Goal: Task Accomplishment & Management: Manage account settings

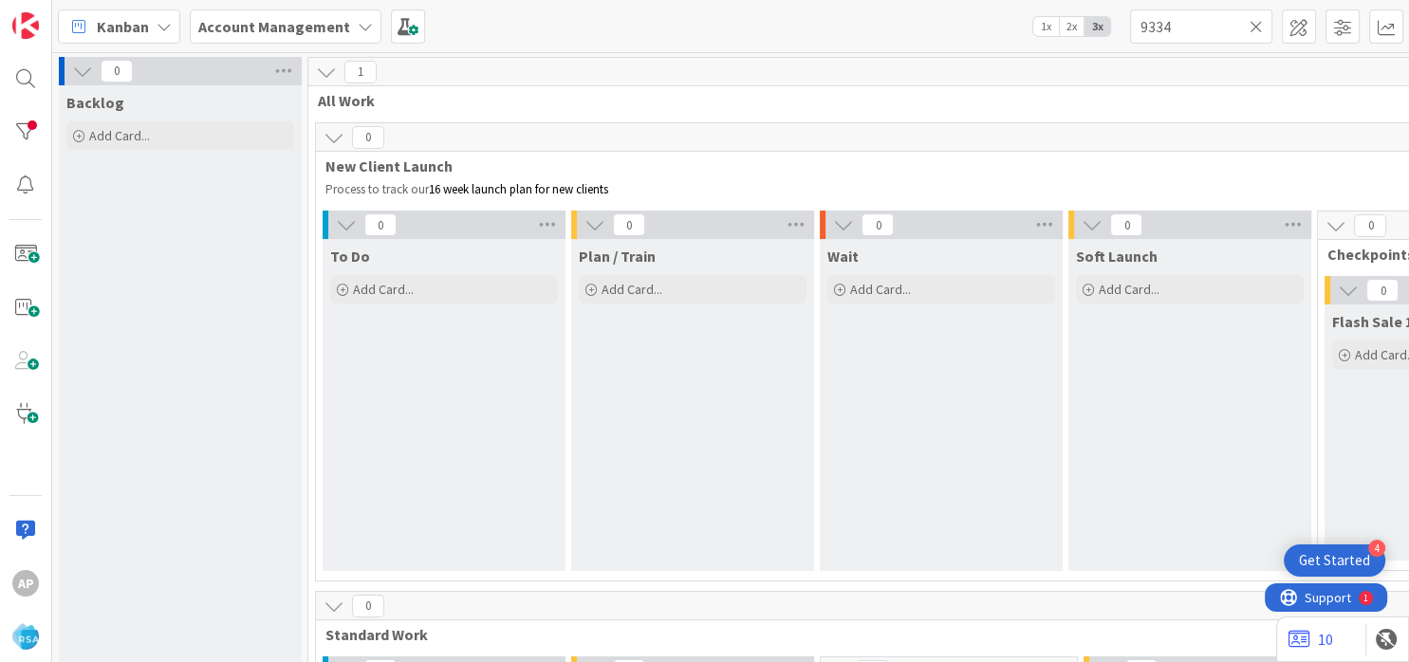
scroll to position [1498, 0]
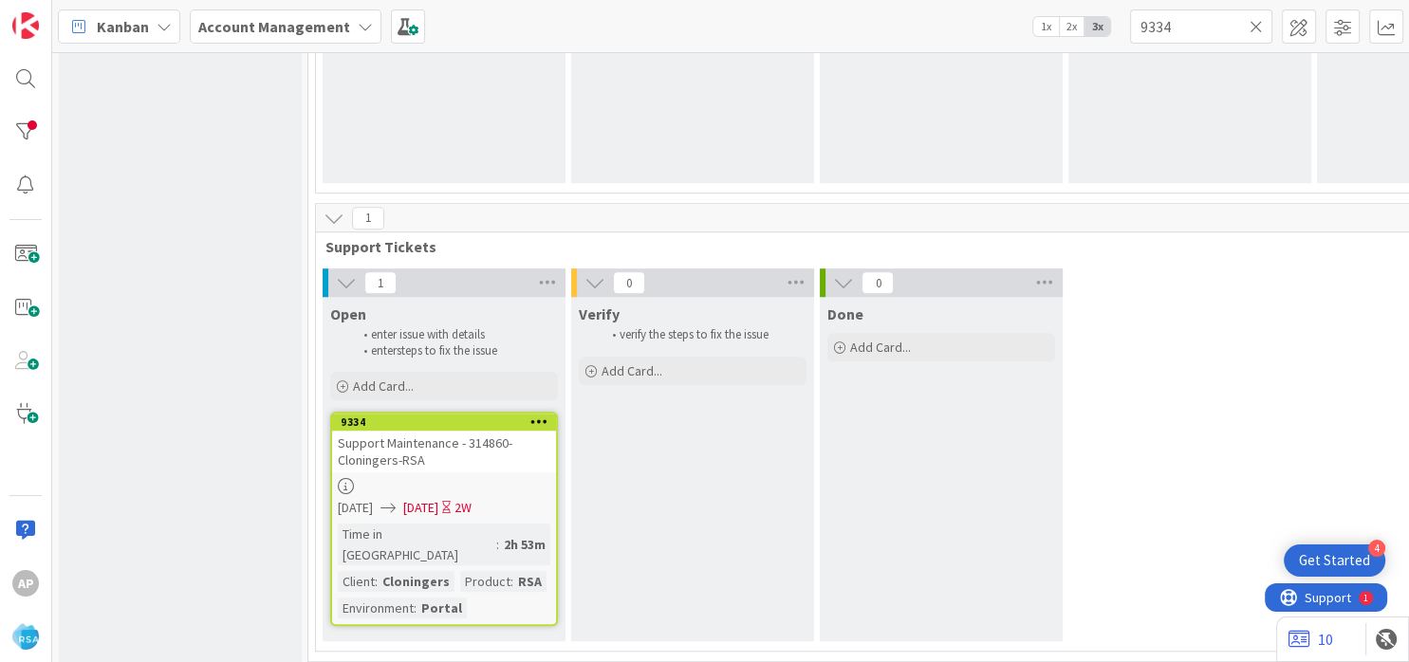
type input "9334"
click at [431, 382] on div "Add Card..." at bounding box center [444, 386] width 228 height 28
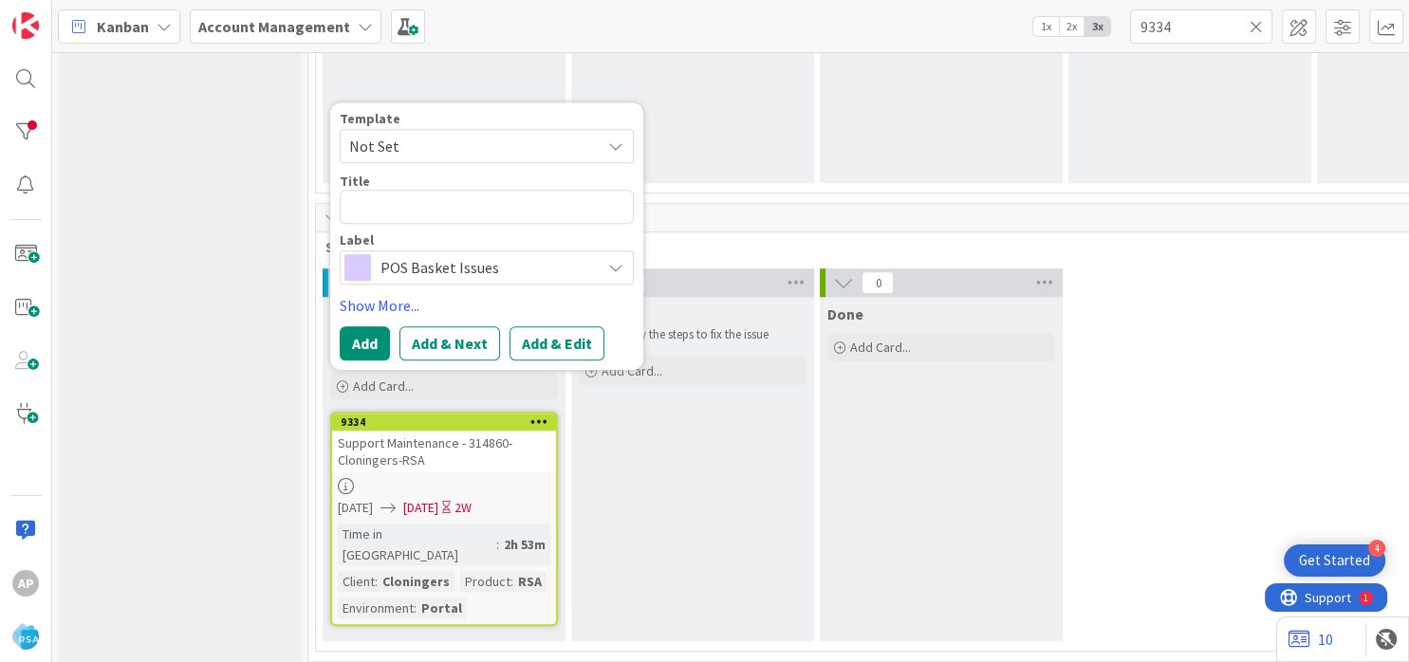
click at [412, 139] on span "Not Set" at bounding box center [467, 146] width 237 height 25
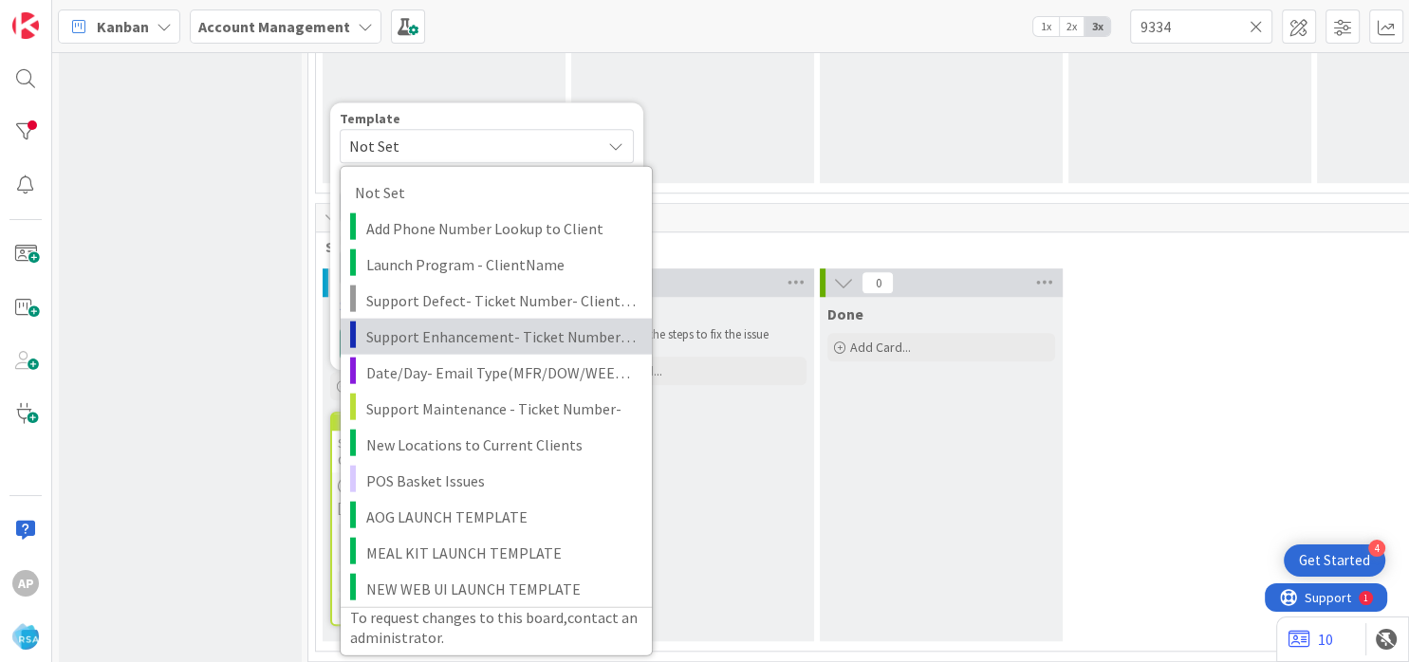
click at [449, 341] on span "Support Enhancement- Ticket Number- Client Name- Product Name" at bounding box center [501, 335] width 271 height 25
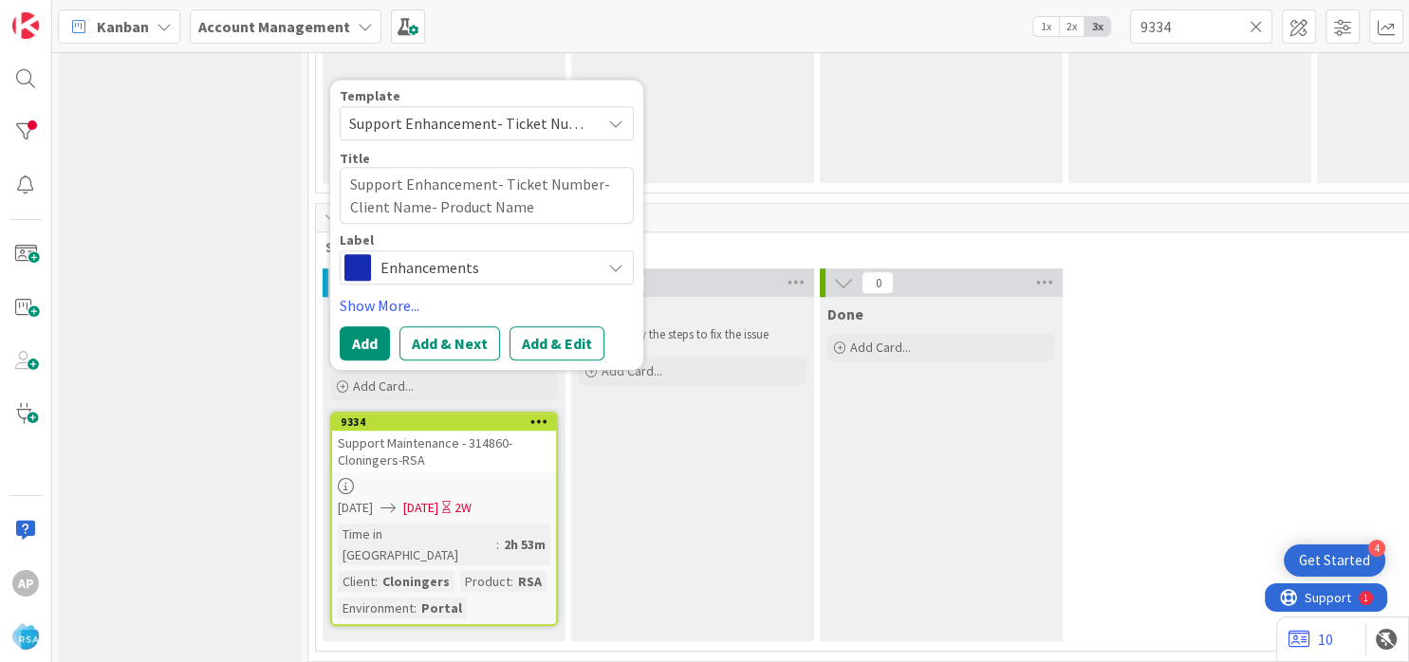
click at [496, 107] on span "Support Enhancement- Ticket Number- Client Name- Product Name" at bounding box center [487, 123] width 294 height 34
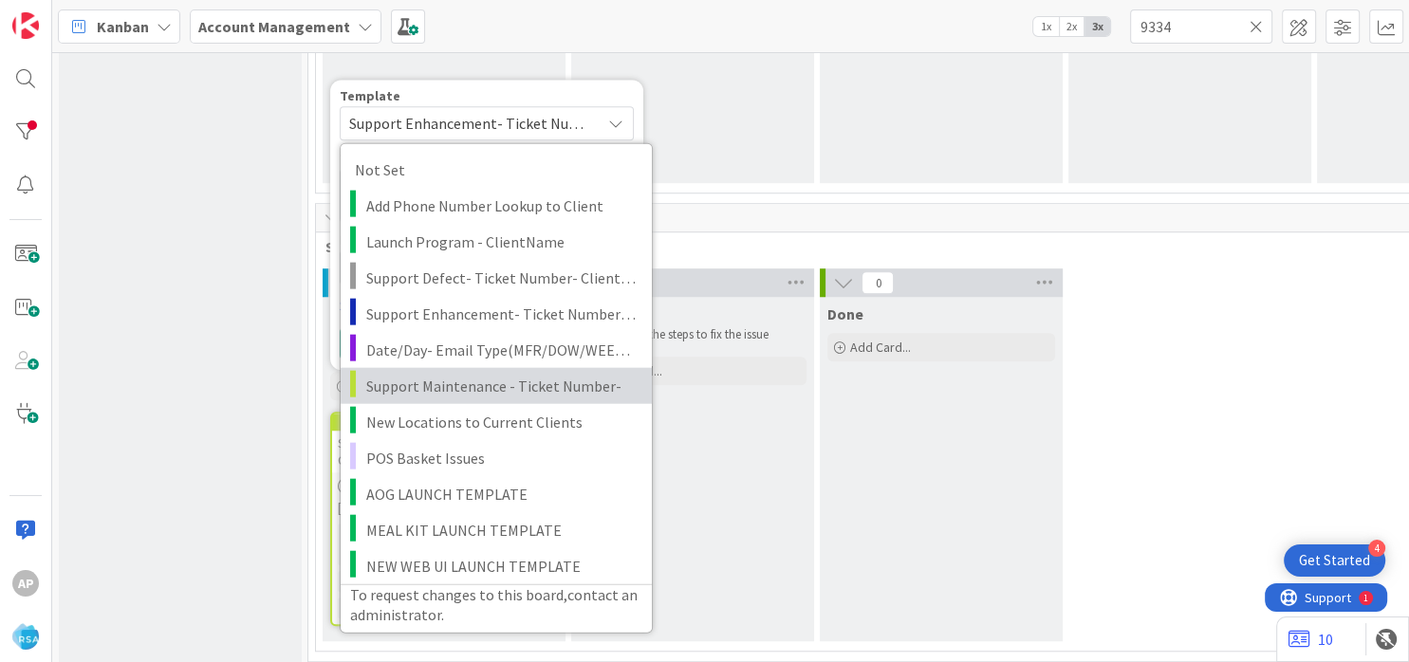
click at [492, 394] on span "Support Maintenance - Ticket Number-" at bounding box center [501, 386] width 271 height 25
type textarea "x"
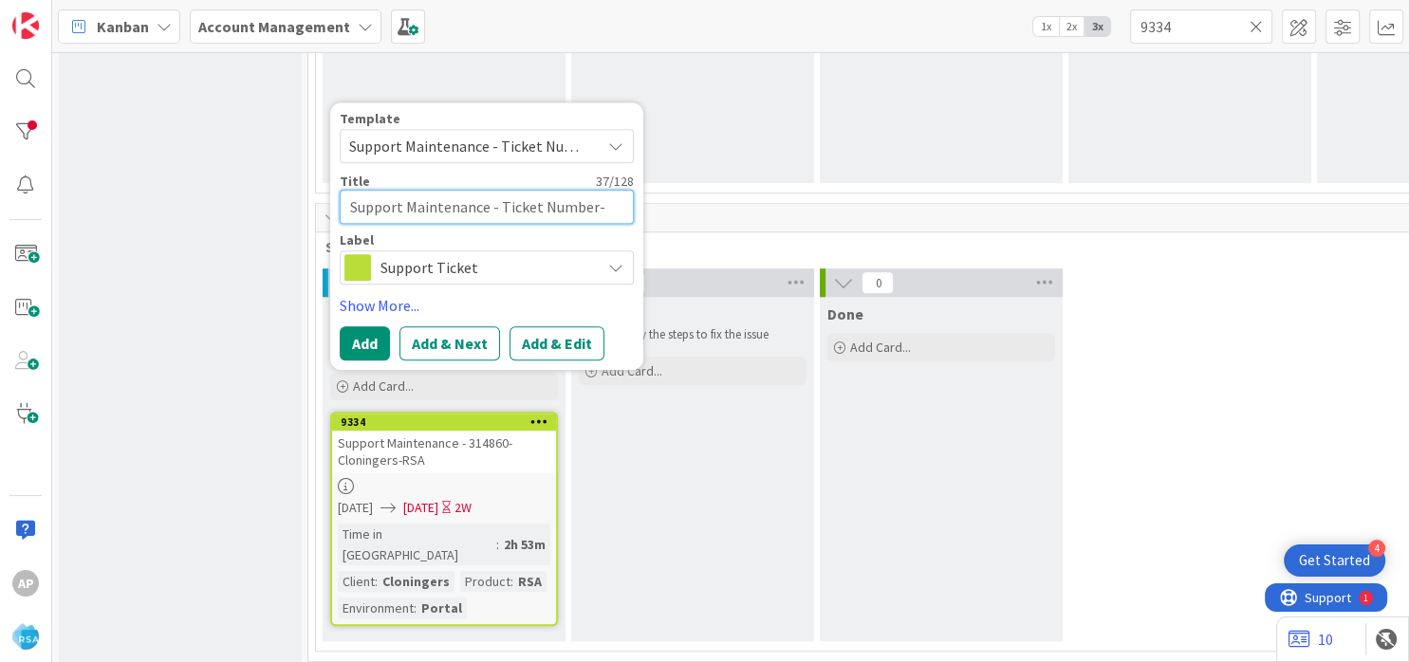
click at [593, 205] on textarea "Support Maintenance - Ticket Number-" at bounding box center [487, 207] width 294 height 34
type textarea "Support Maintenance - Ticket Numbe-"
type textarea "x"
type textarea "Support Maintenance - Ticket Numb-"
type textarea "x"
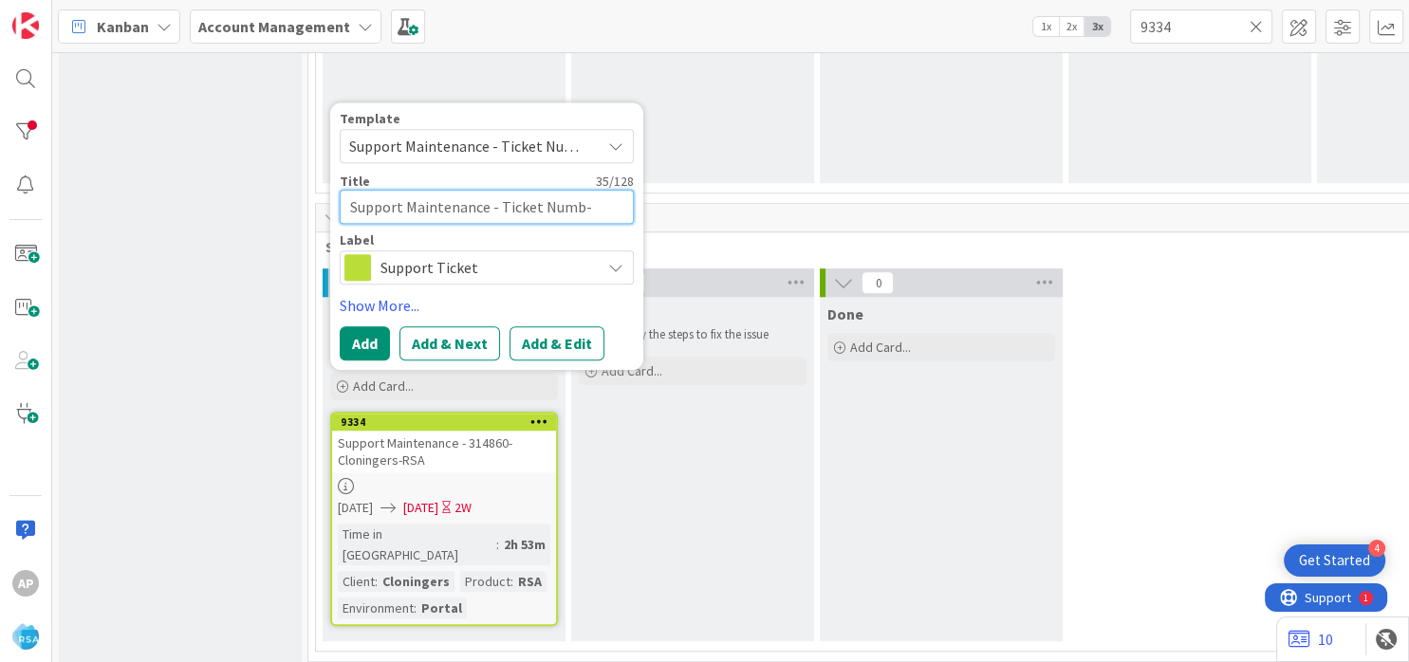
type textarea "Support Maintenance - Ticket Num-"
type textarea "x"
type textarea "Support Maintenance - Ticket Nu-"
type textarea "x"
type textarea "Support Maintenance - Ticket N-"
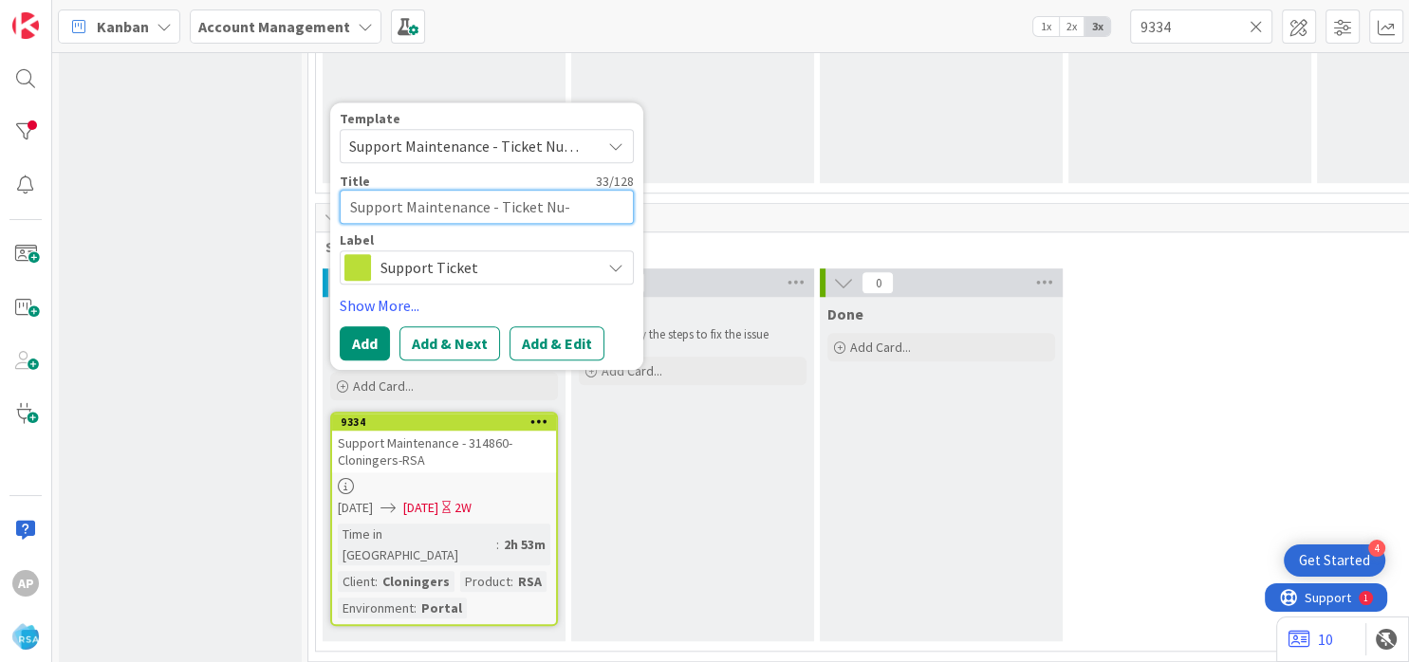
type textarea "x"
type textarea "Support Maintenance - Ticket -"
type textarea "x"
type textarea "Support Maintenance - Ticket-"
type textarea "x"
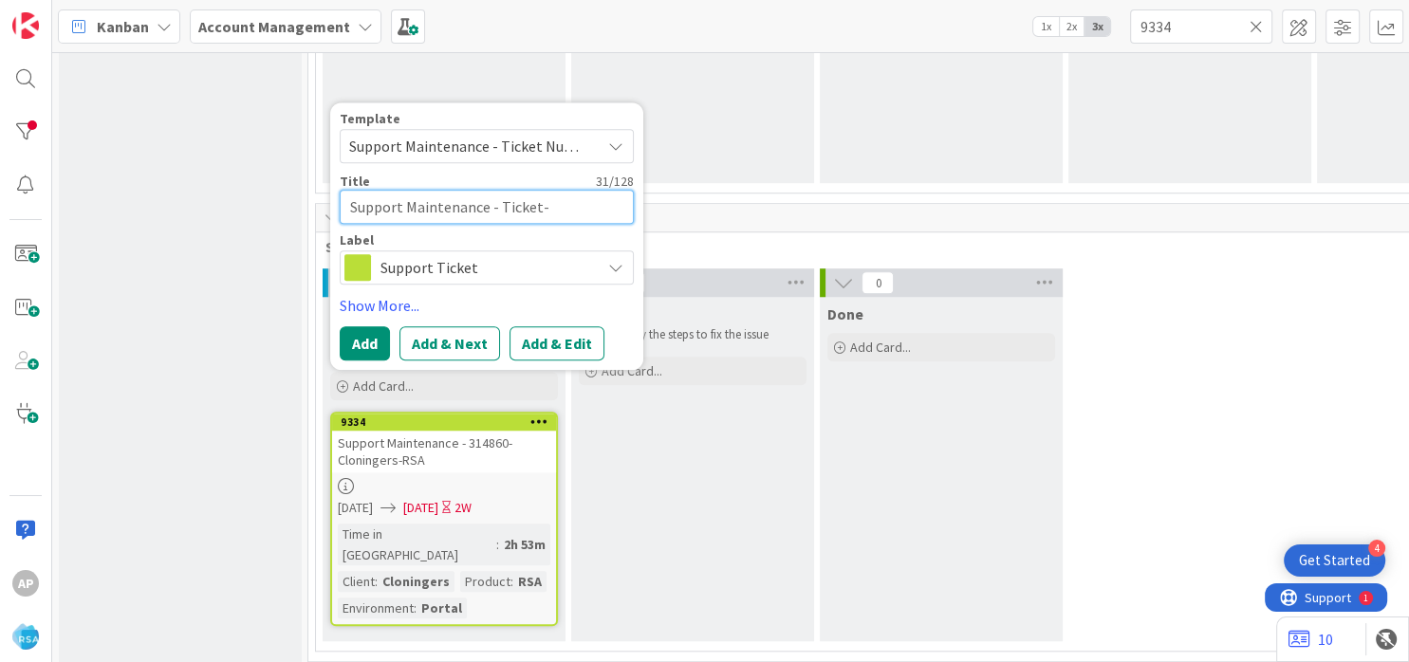
type textarea "Support Maintenance - Ticke-"
type textarea "x"
type textarea "Support Maintenance - Tick-"
type textarea "x"
type textarea "Support Maintenance - Tic-"
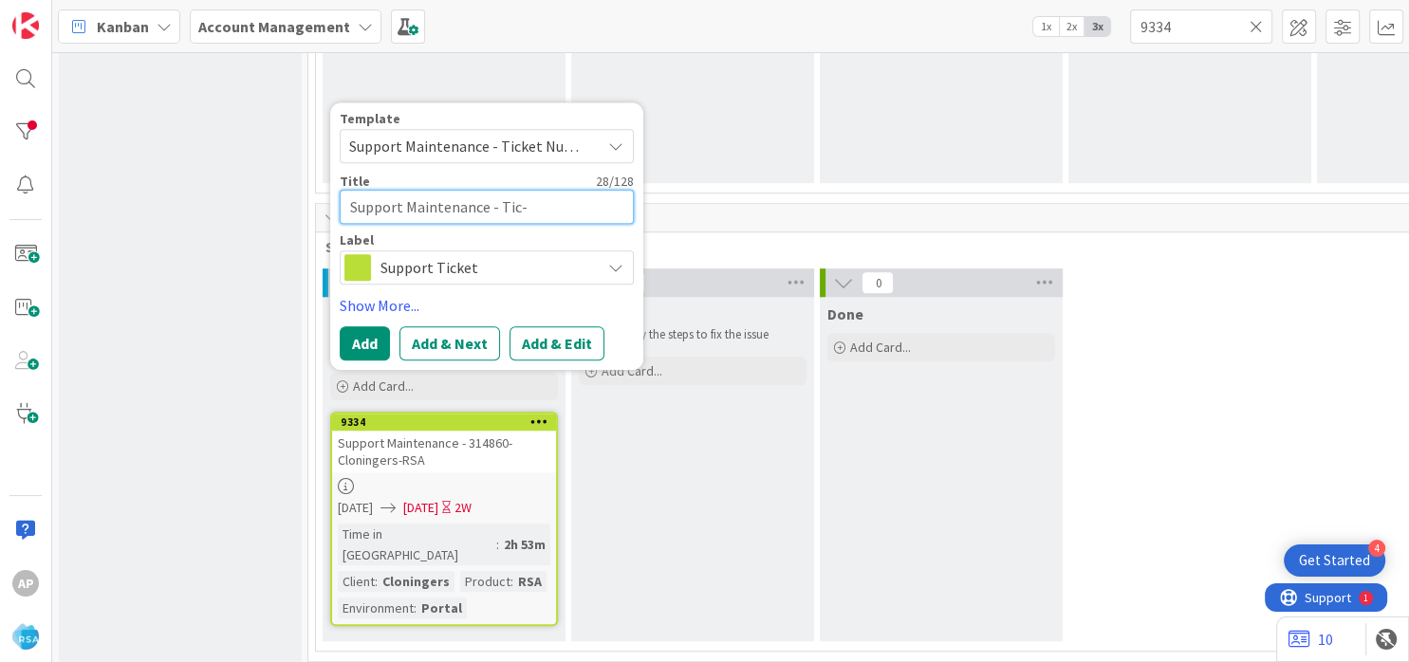
type textarea "x"
type textarea "Support Maintenance - Ti-"
type textarea "x"
type textarea "Support Maintenance - T-"
type textarea "x"
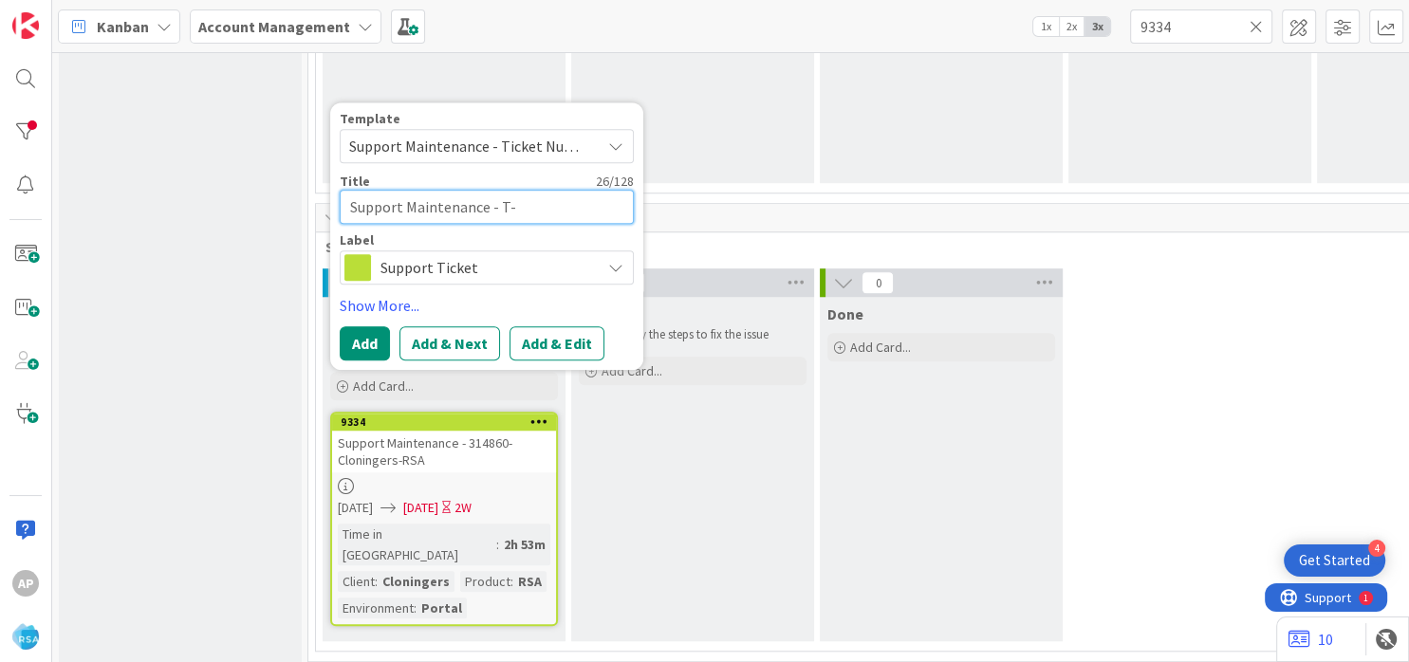
type textarea "Support Maintenance - -"
type textarea "x"
type textarea "Support Maintenance - 3-"
type textarea "x"
type textarea "Support Maintenance - 31-"
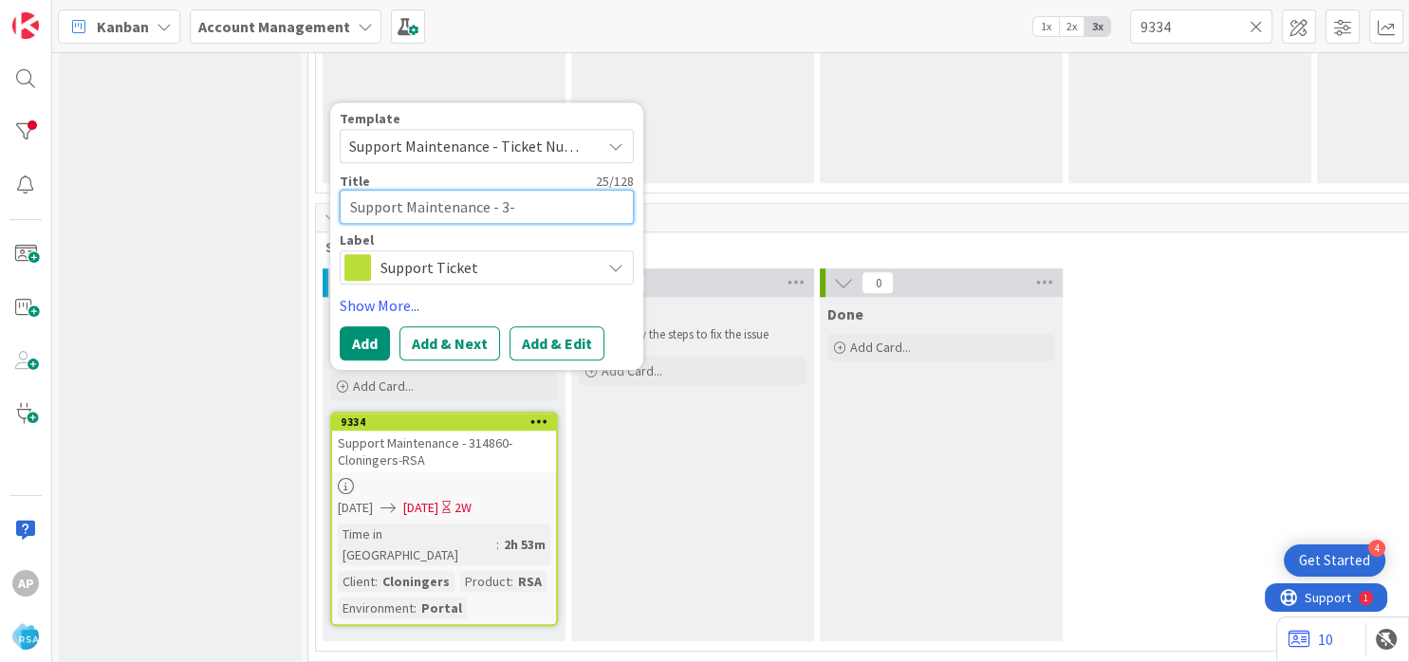
type textarea "x"
type textarea "Support Maintenance - 314-"
type textarea "x"
type textarea "Support Maintenance - 3148-"
type textarea "x"
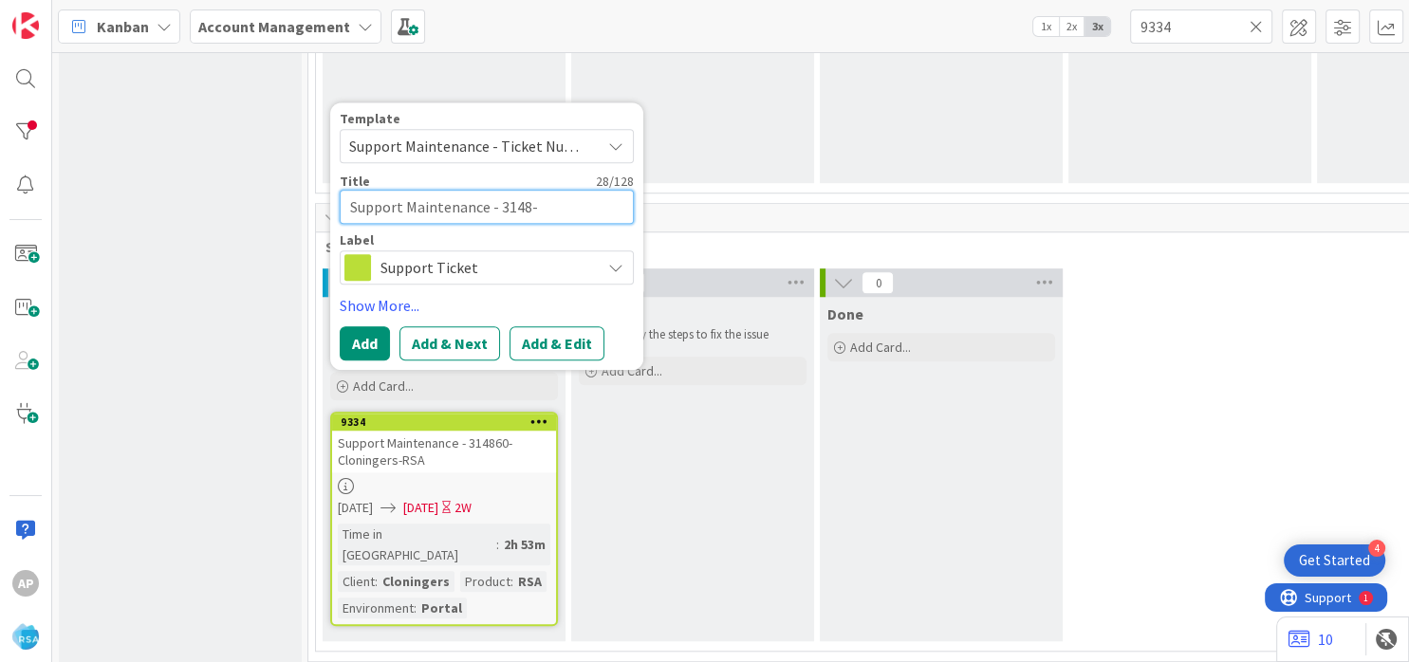
type textarea "Support Maintenance - 31489-"
type textarea "x"
type textarea "Support Maintenance - 314899-"
type textarea "x"
click at [552, 212] on textarea "Support Maintenance - 314899-" at bounding box center [487, 207] width 294 height 34
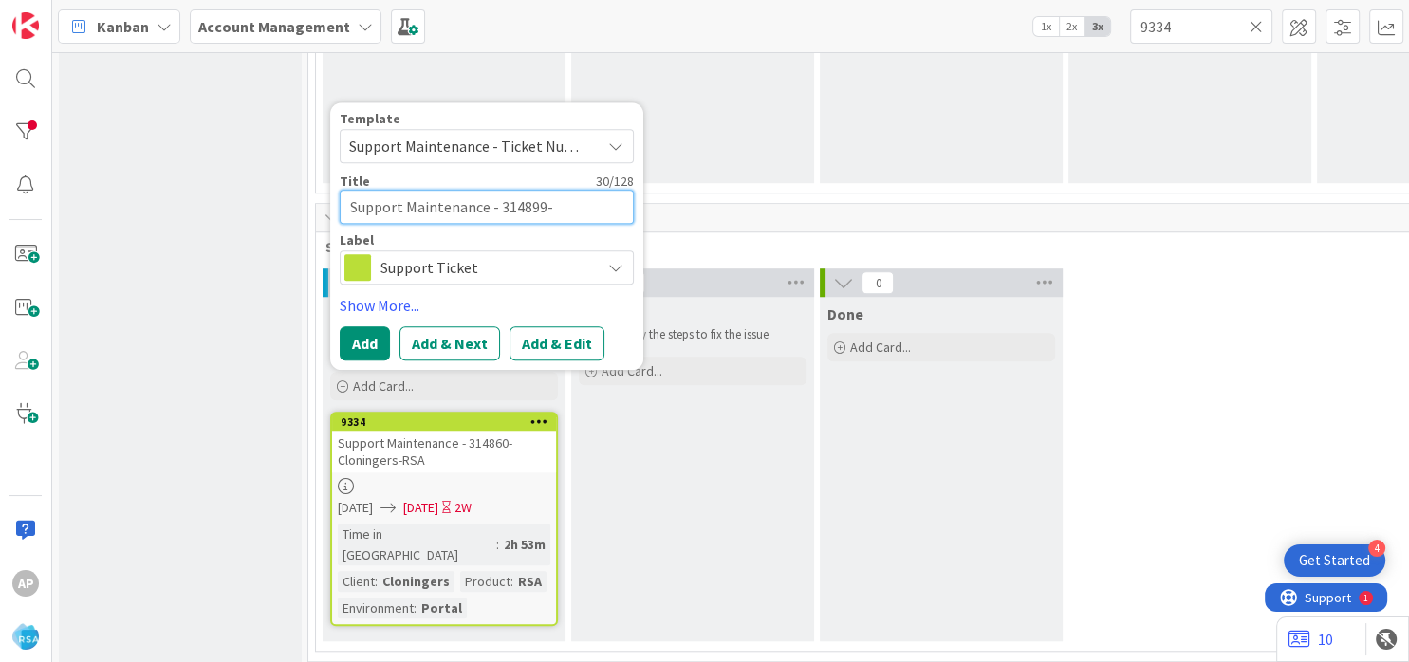
type textarea "Support Maintenance - 314899- F"
type textarea "x"
type textarea "Support Maintenance - 314899- Fr"
type textarea "x"
type textarea "Support Maintenance - 314899- Fre"
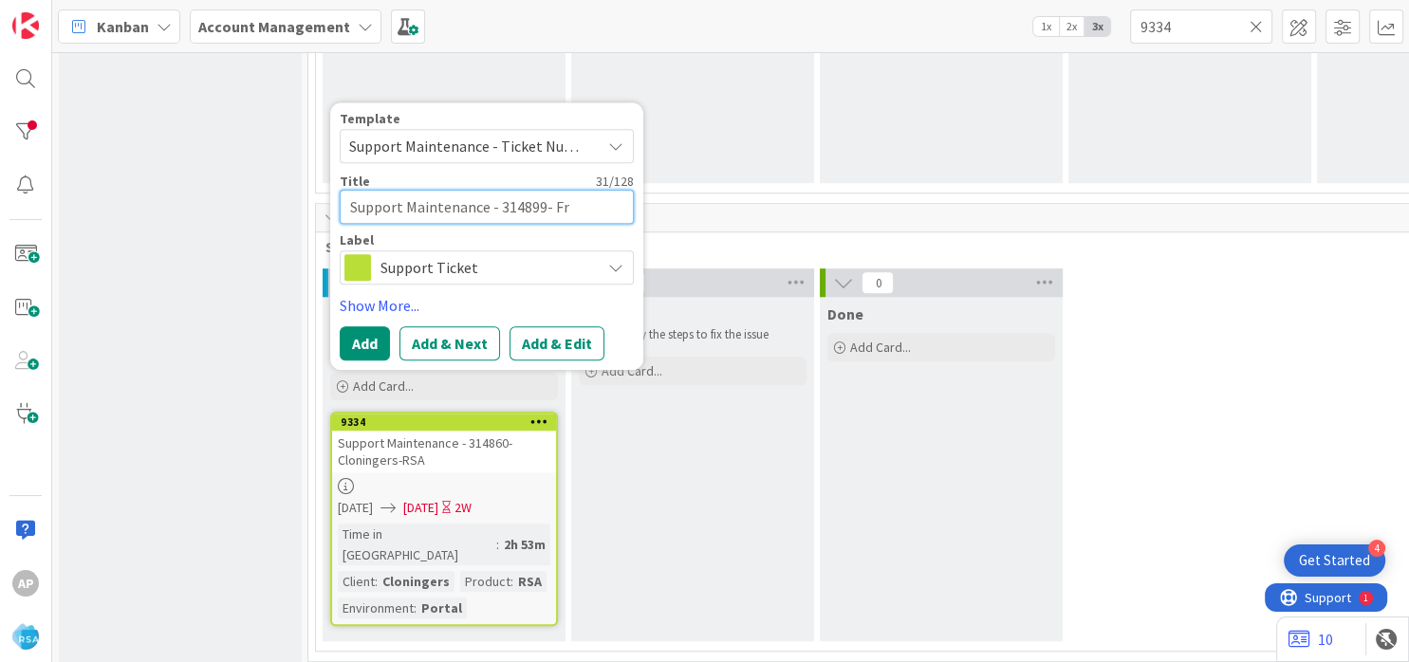
type textarea "x"
type textarea "Support Maintenance - 314899- Fres"
type textarea "x"
type textarea "Support Maintenance - 314899- Fresh"
type textarea "x"
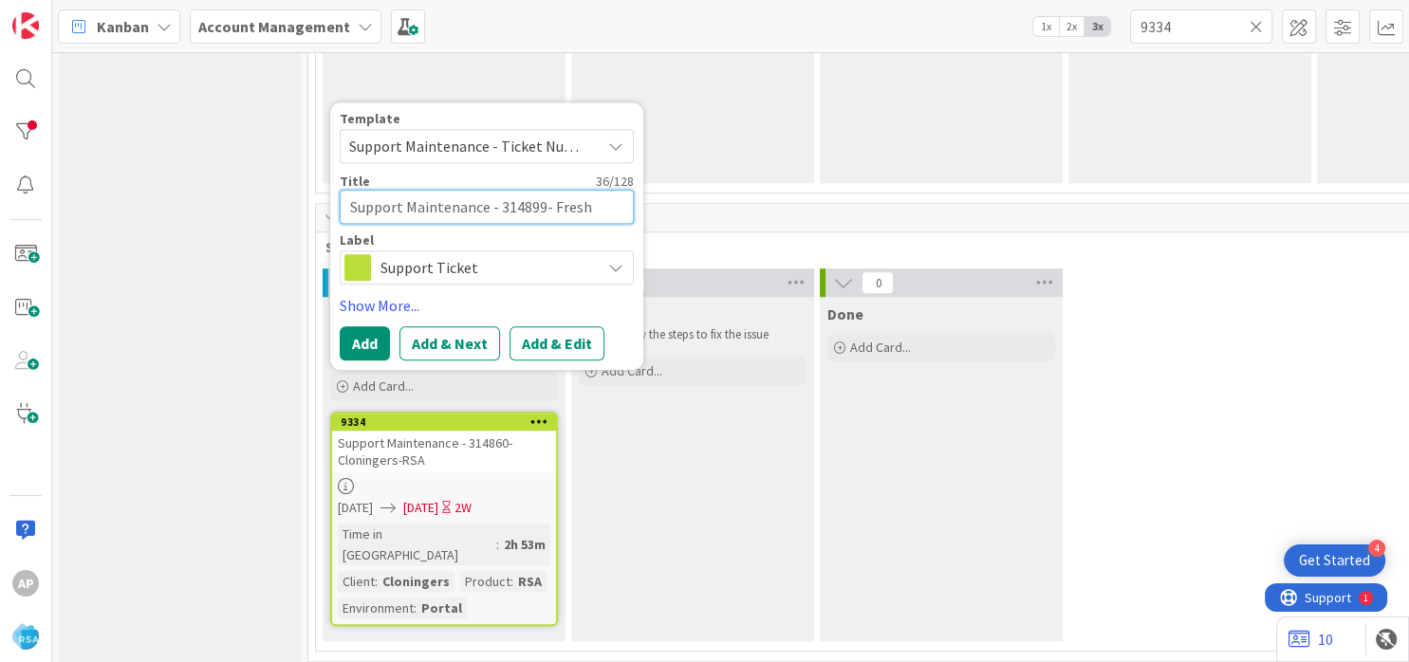
type textarea "Support Maintenance - 314899- Fresh"
type textarea "x"
type textarea "Support Maintenance - 314899- Fresh F"
type textarea "x"
type textarea "Support Maintenance - 314899- Fresh Foo"
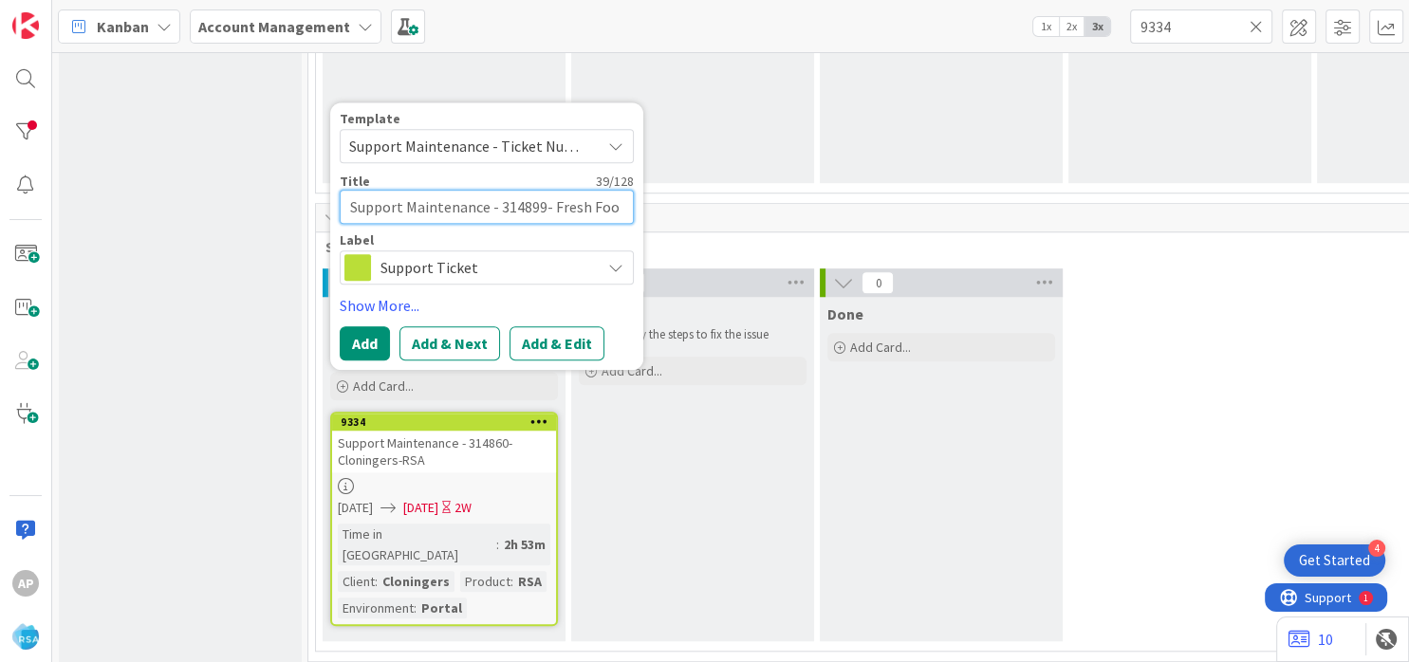
type textarea "x"
type textarea "Support Maintenance - 314899- Fresh Foods"
type textarea "x"
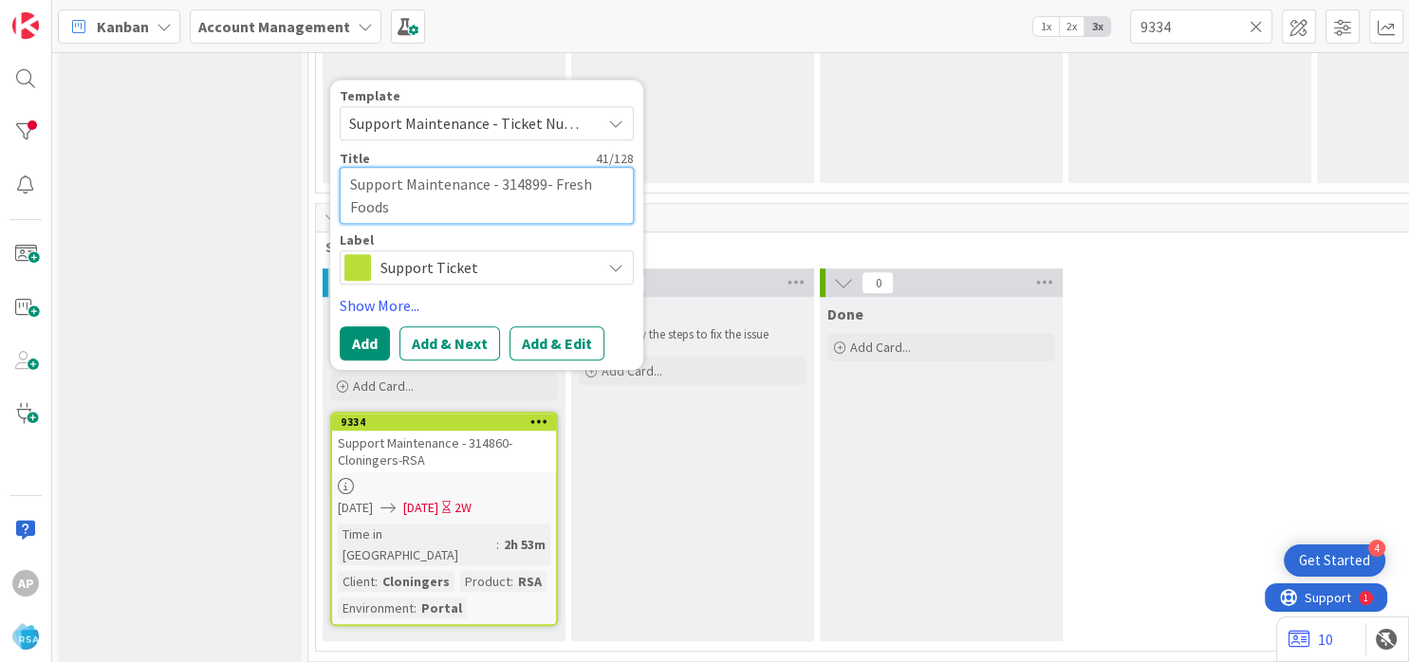
type textarea "Support Maintenance - 314899- Fresh Foods-"
type textarea "x"
type textarea "Support Maintenance - 314899- Fresh Foods-R"
type textarea "x"
type textarea "Support Maintenance - 314899- Fresh Foods-RS"
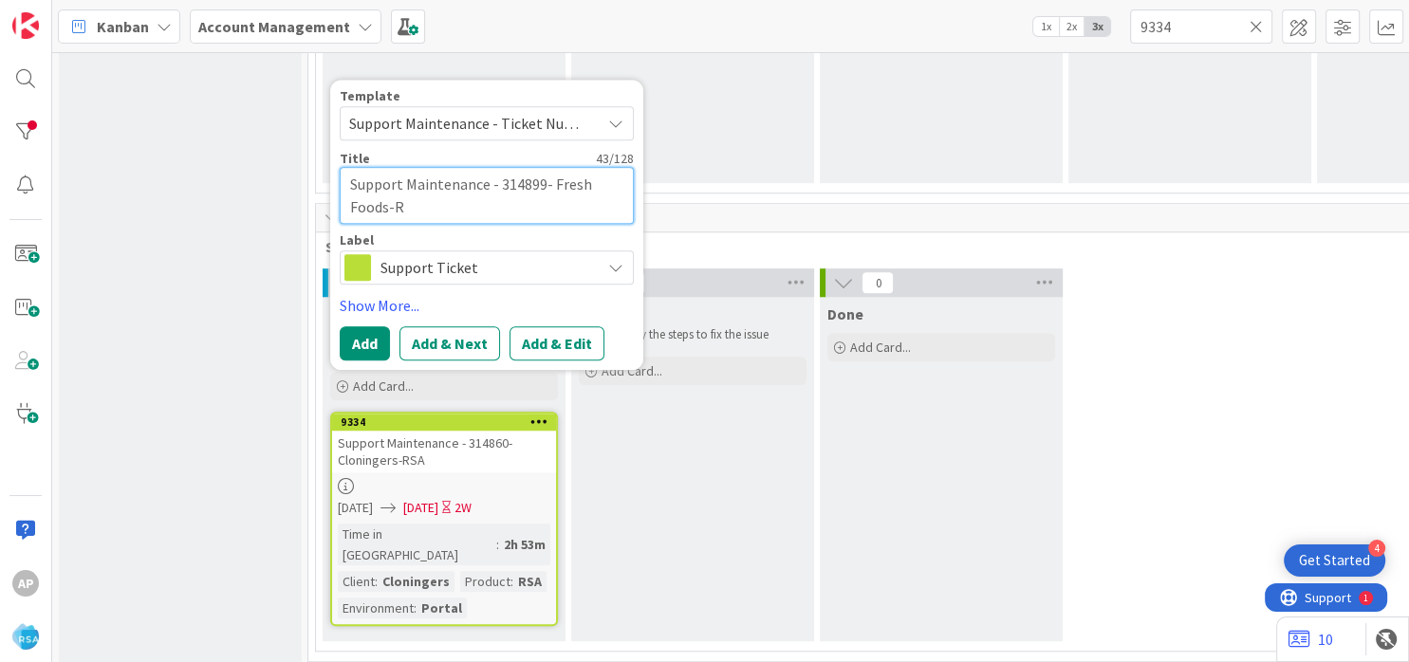
type textarea "x"
type textarea "Support Maintenance - 314899- Fresh Foods-RSA"
type textarea "x"
type textarea "Support Maintenance - 314899- Fresh Foods-RSA"
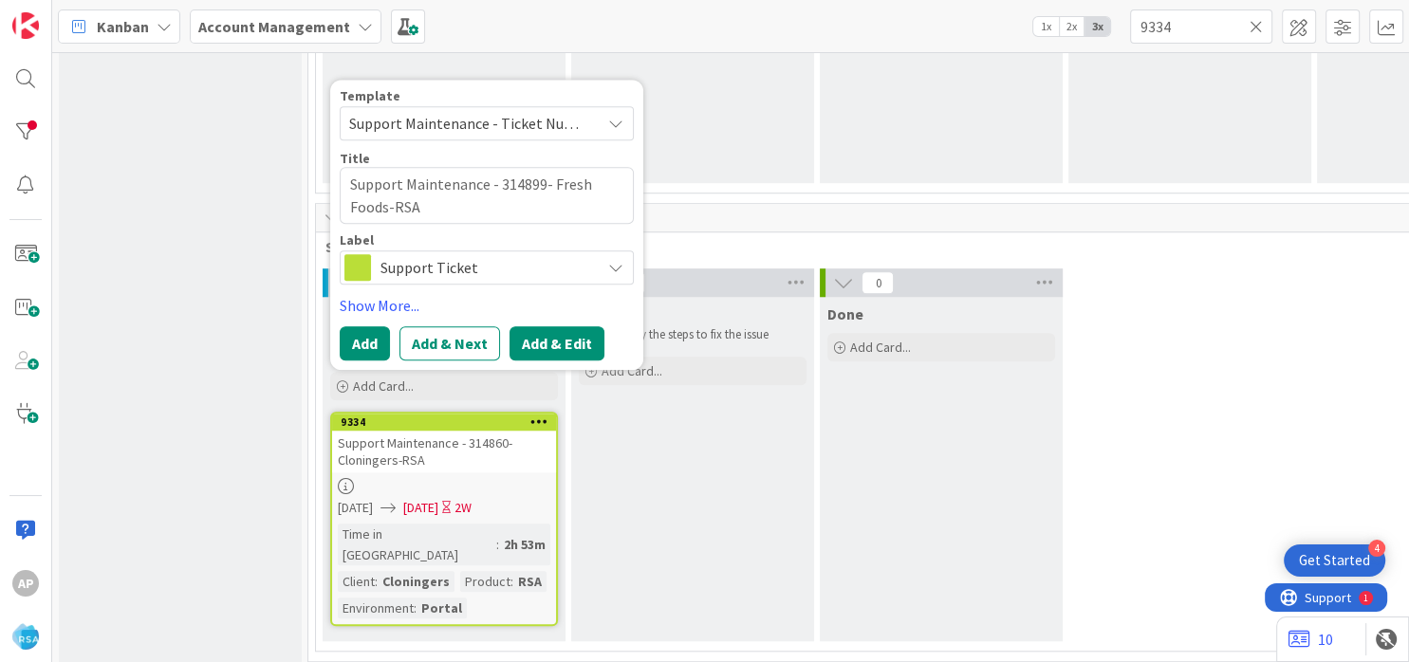
click at [544, 344] on button "Add & Edit" at bounding box center [556, 343] width 95 height 34
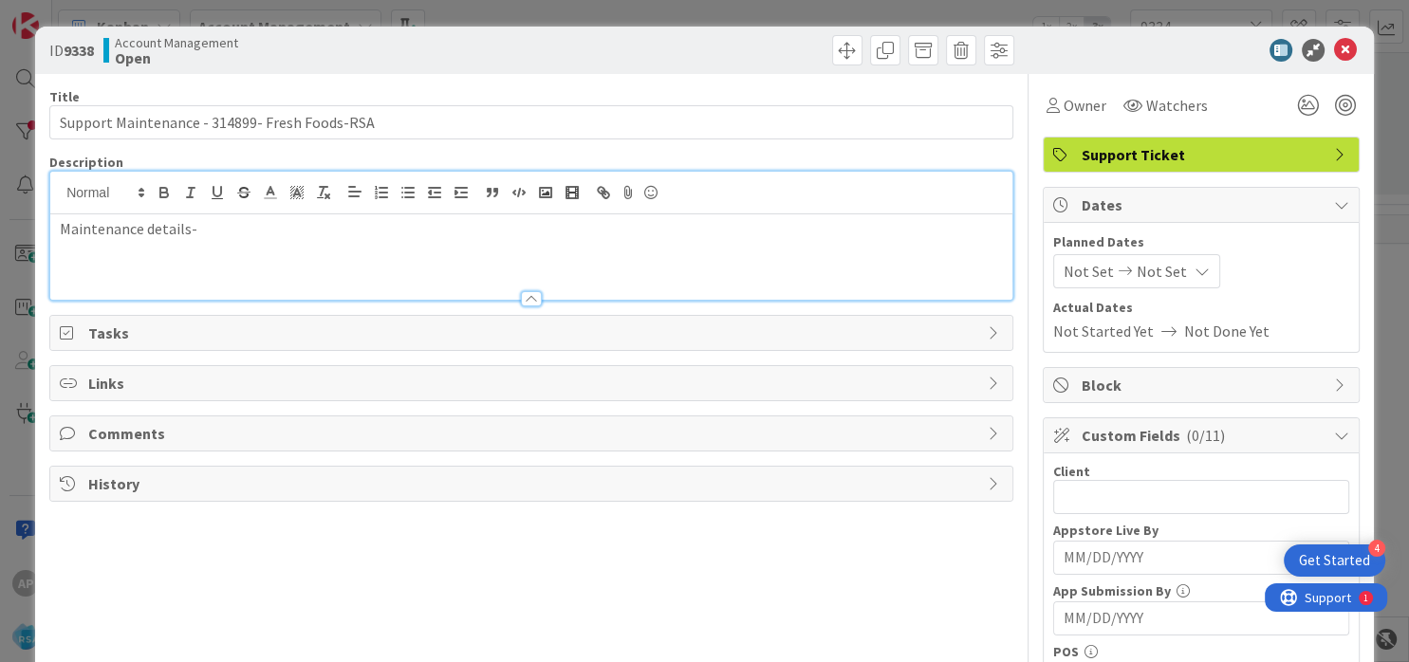
click at [240, 214] on div "Maintenance details-" at bounding box center [531, 256] width 962 height 85
click at [222, 231] on p "Maintenance details-" at bounding box center [531, 229] width 943 height 22
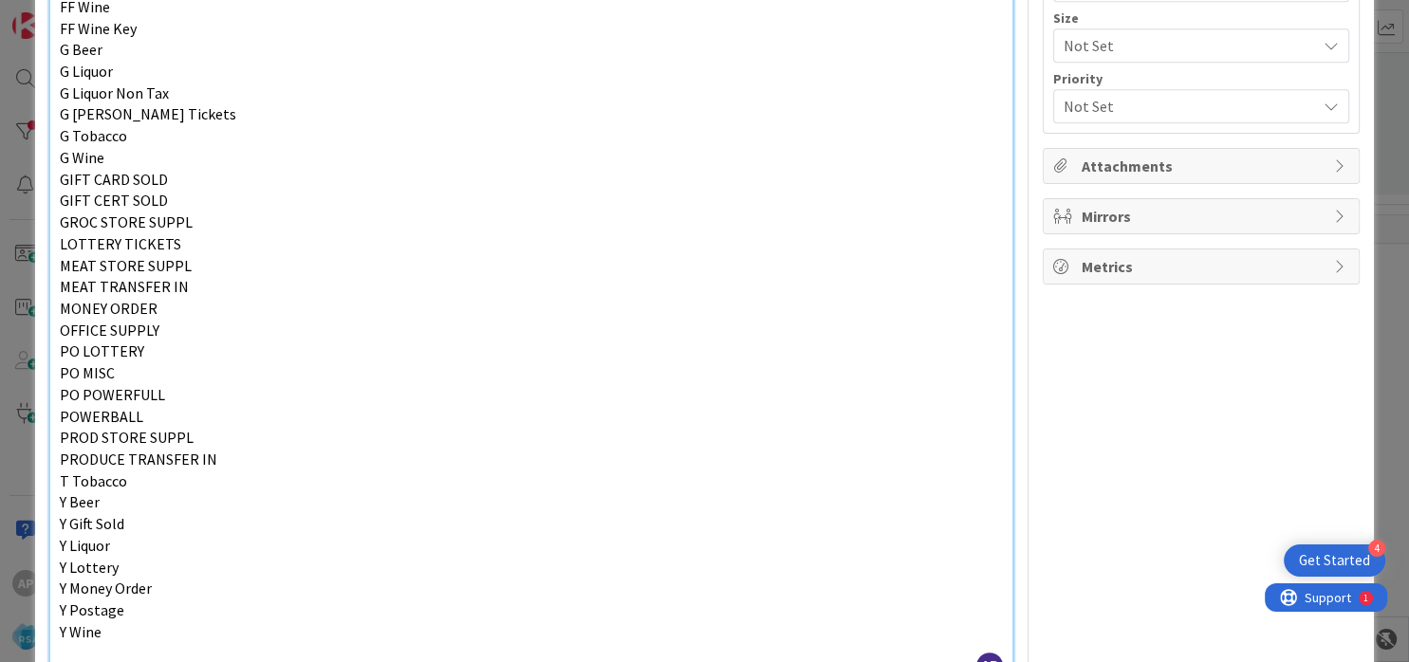
scroll to position [204, 0]
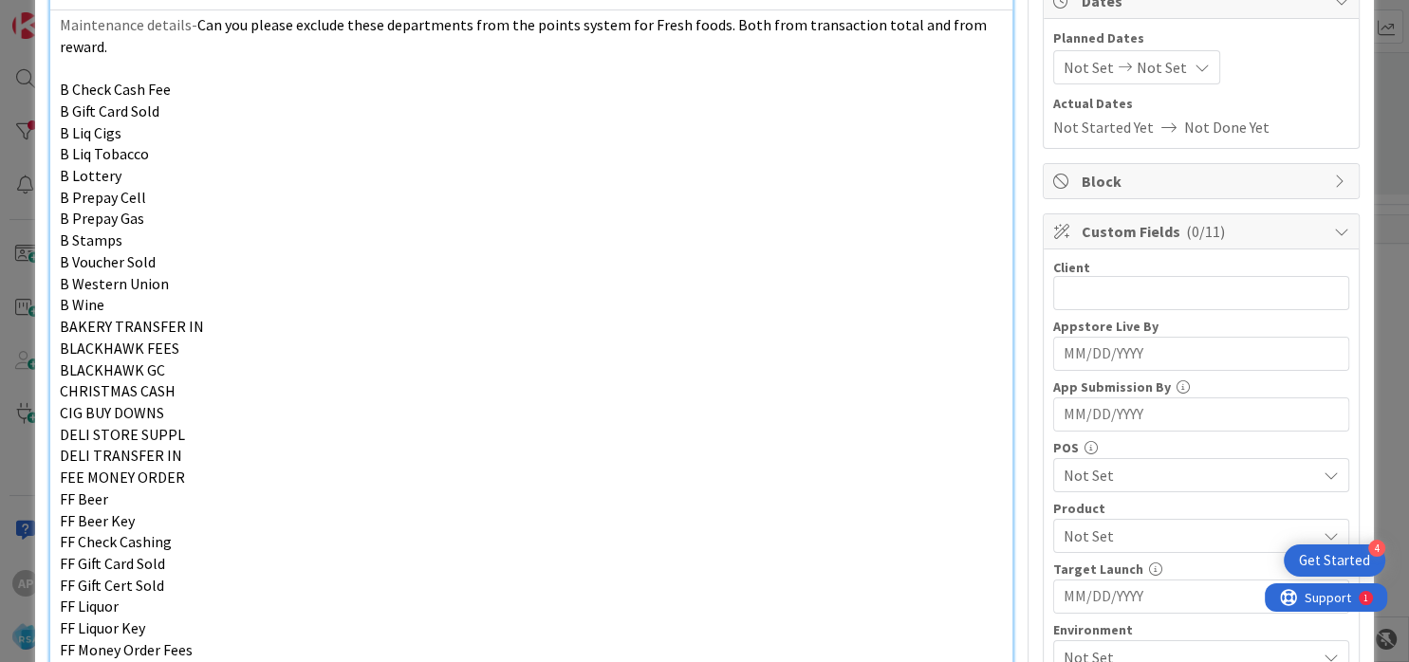
click at [1085, 84] on div "Not Set Not Set" at bounding box center [1136, 67] width 167 height 34
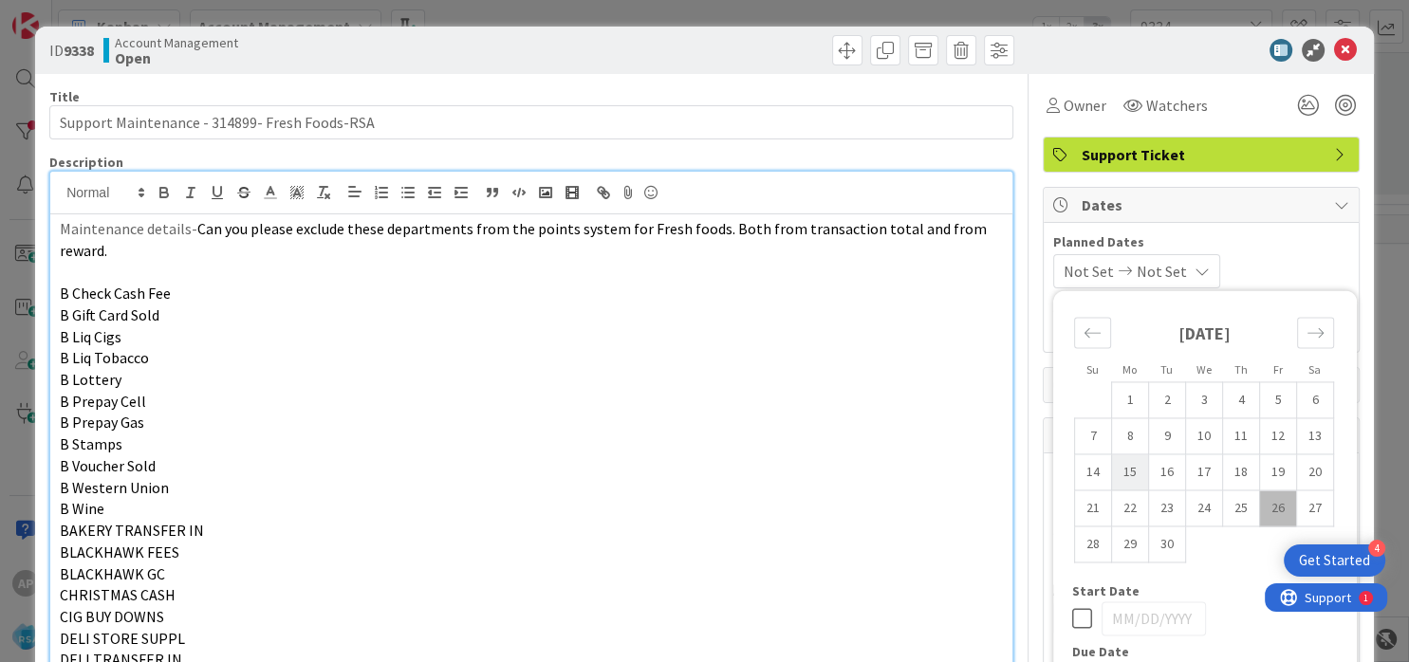
click at [1119, 476] on td "15" at bounding box center [1129, 472] width 37 height 36
type input "[DATE]"
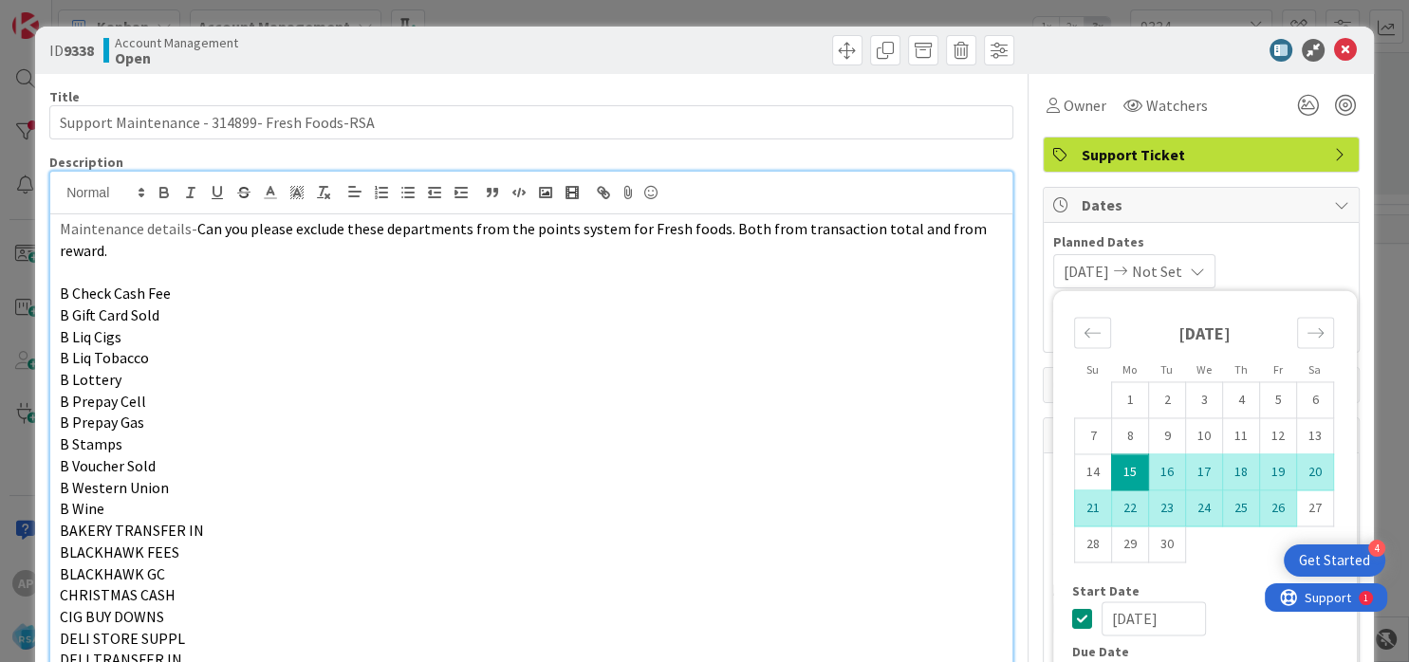
click at [1259, 514] on td "26" at bounding box center [1277, 508] width 37 height 36
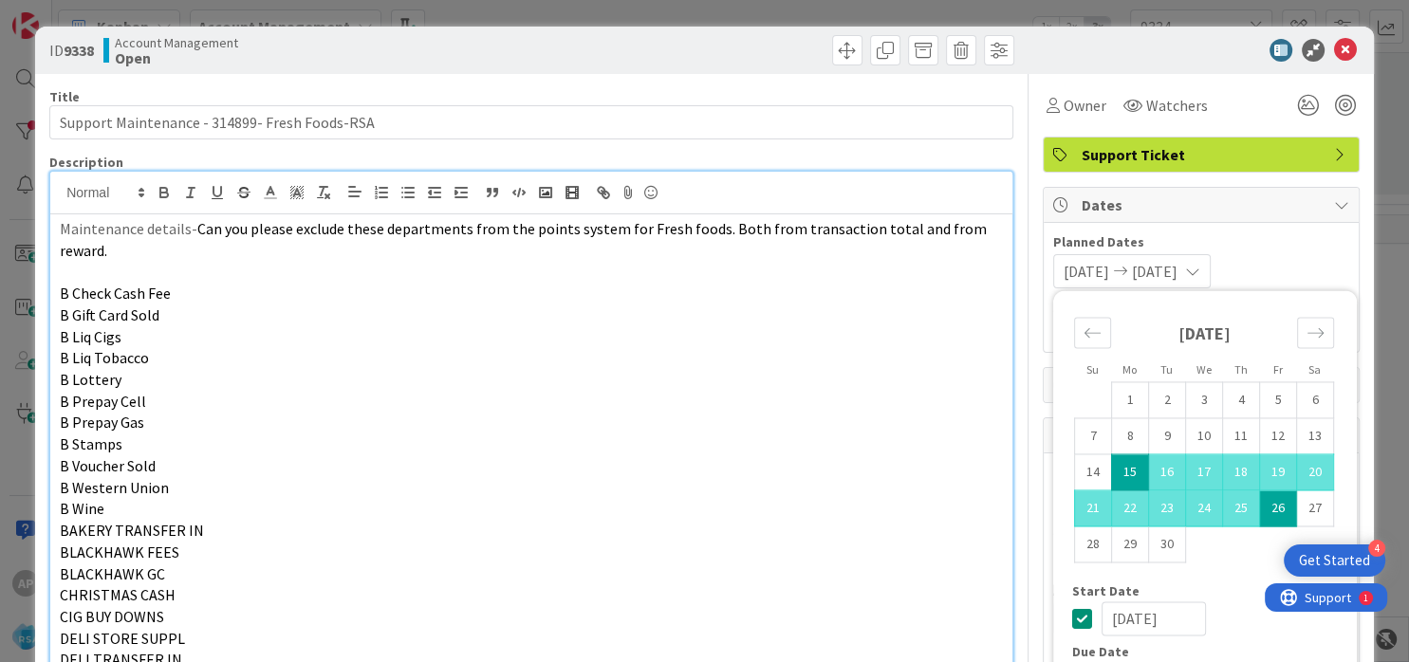
type input "[DATE]"
click at [659, 450] on p "B Stamps" at bounding box center [531, 444] width 943 height 22
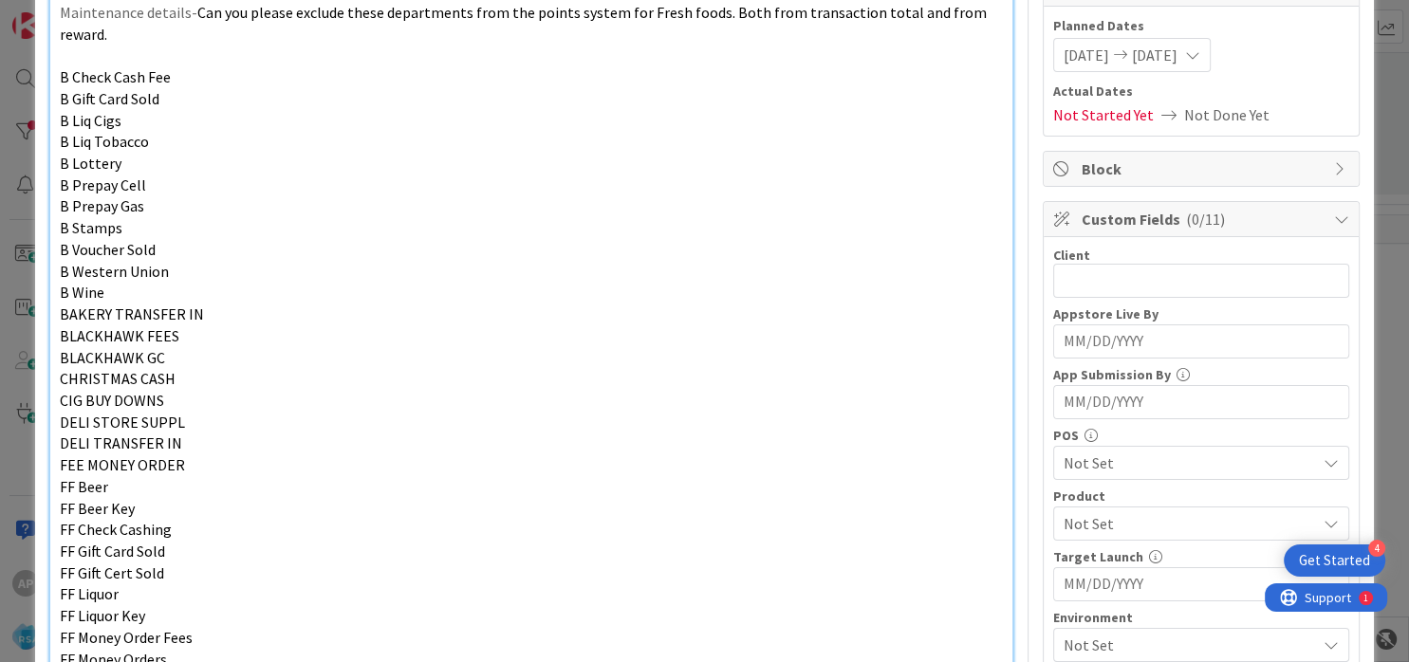
scroll to position [228, 0]
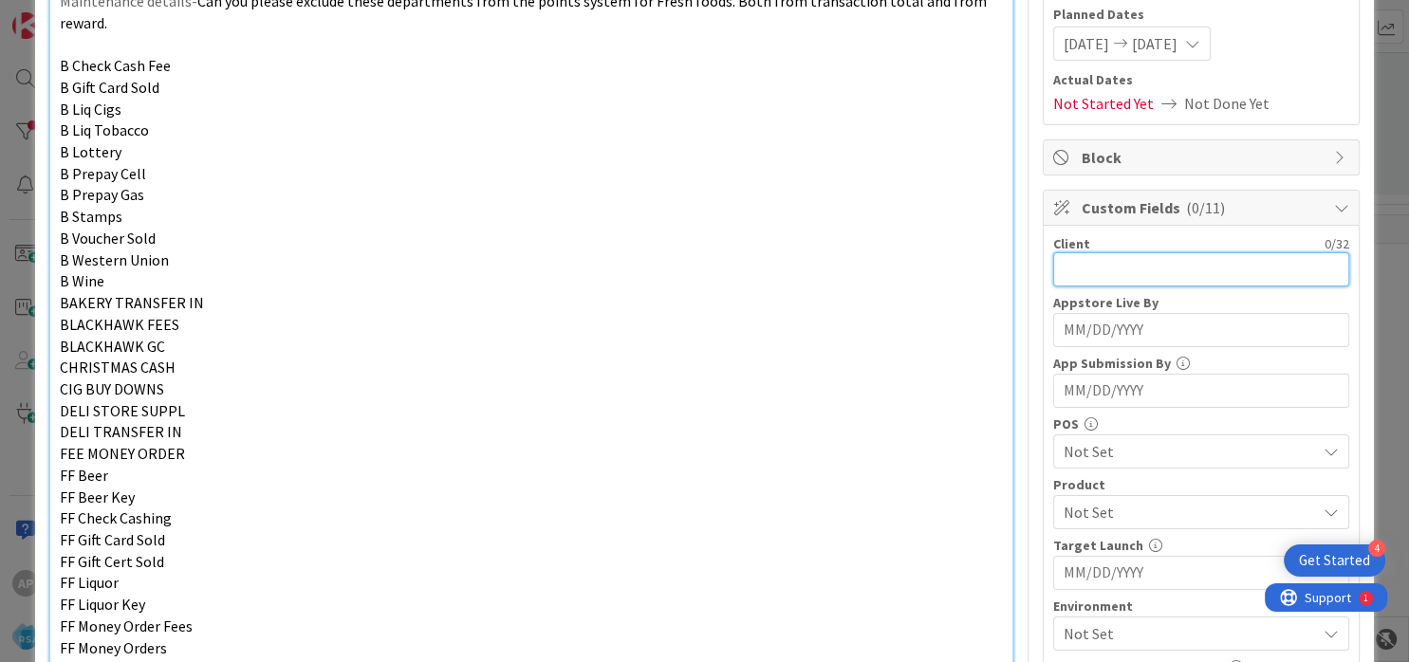
click at [1064, 262] on input "text" at bounding box center [1201, 269] width 296 height 34
click at [1085, 276] on input "text" at bounding box center [1201, 269] width 296 height 34
type input "Fresh Foods"
click at [1109, 401] on div "Client 11 / 32 Fresh Foods Appstore Live By Navigate forward to interact with t…" at bounding box center [1201, 564] width 296 height 658
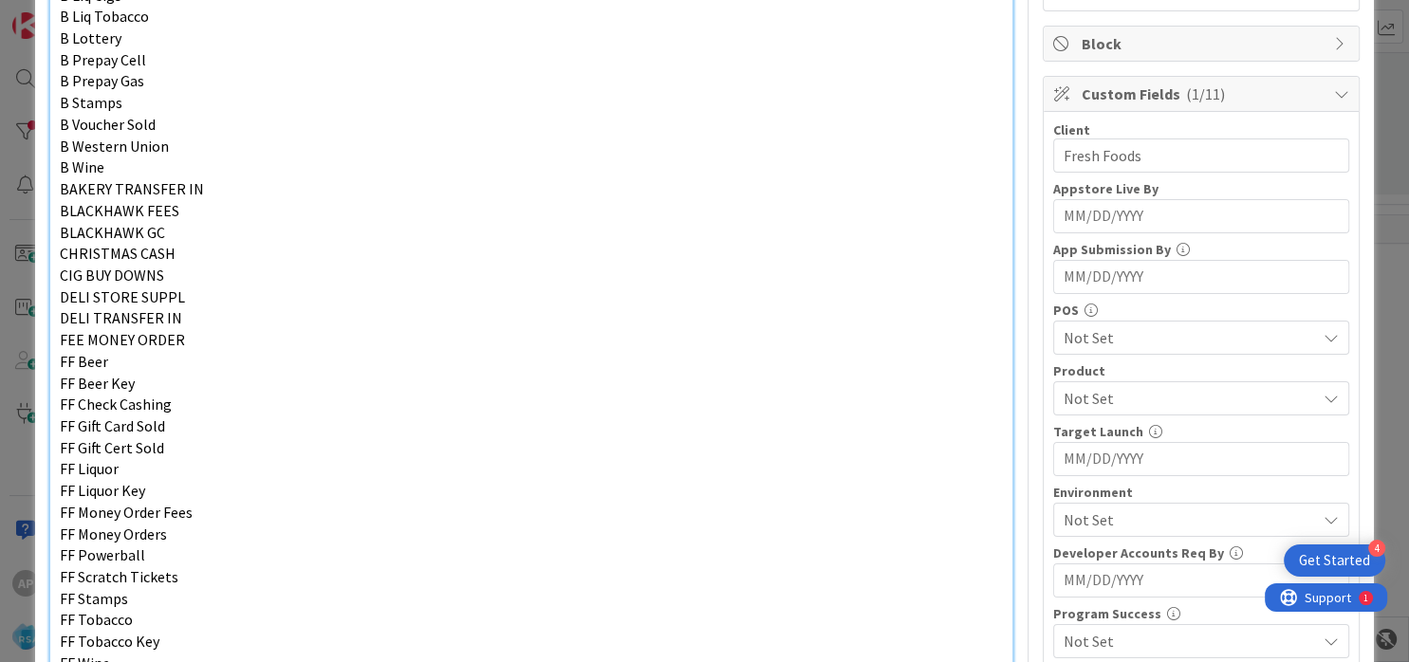
click at [1113, 396] on span "Not Set" at bounding box center [1189, 398] width 252 height 23
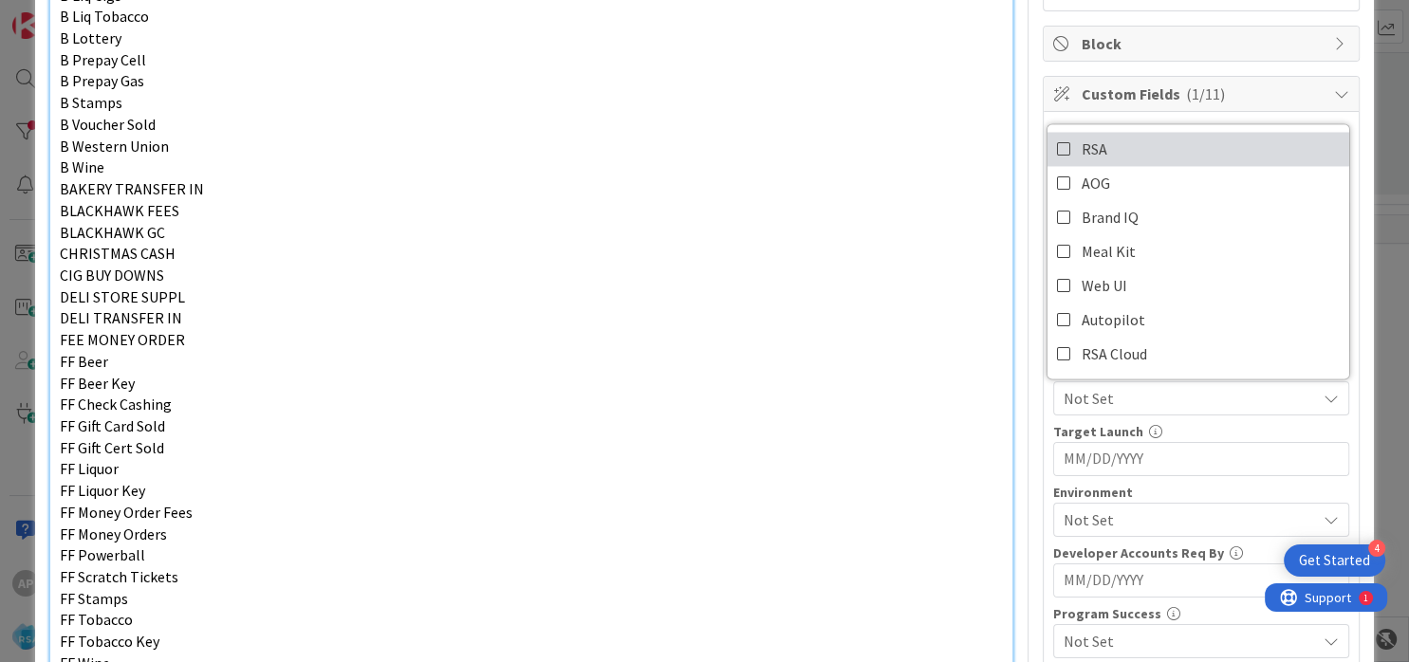
click at [1101, 152] on link "RSA" at bounding box center [1198, 149] width 302 height 34
click at [780, 192] on p "BAKERY TRANSFER IN" at bounding box center [531, 189] width 943 height 22
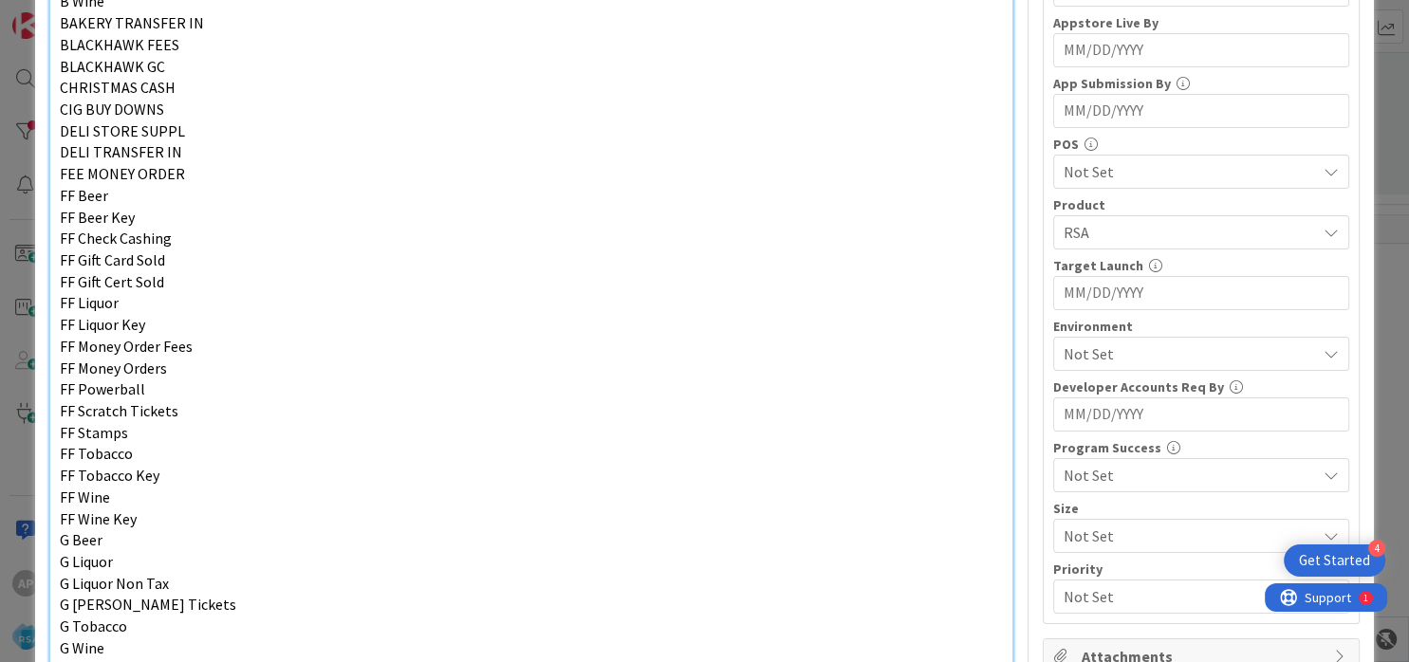
scroll to position [569, 0]
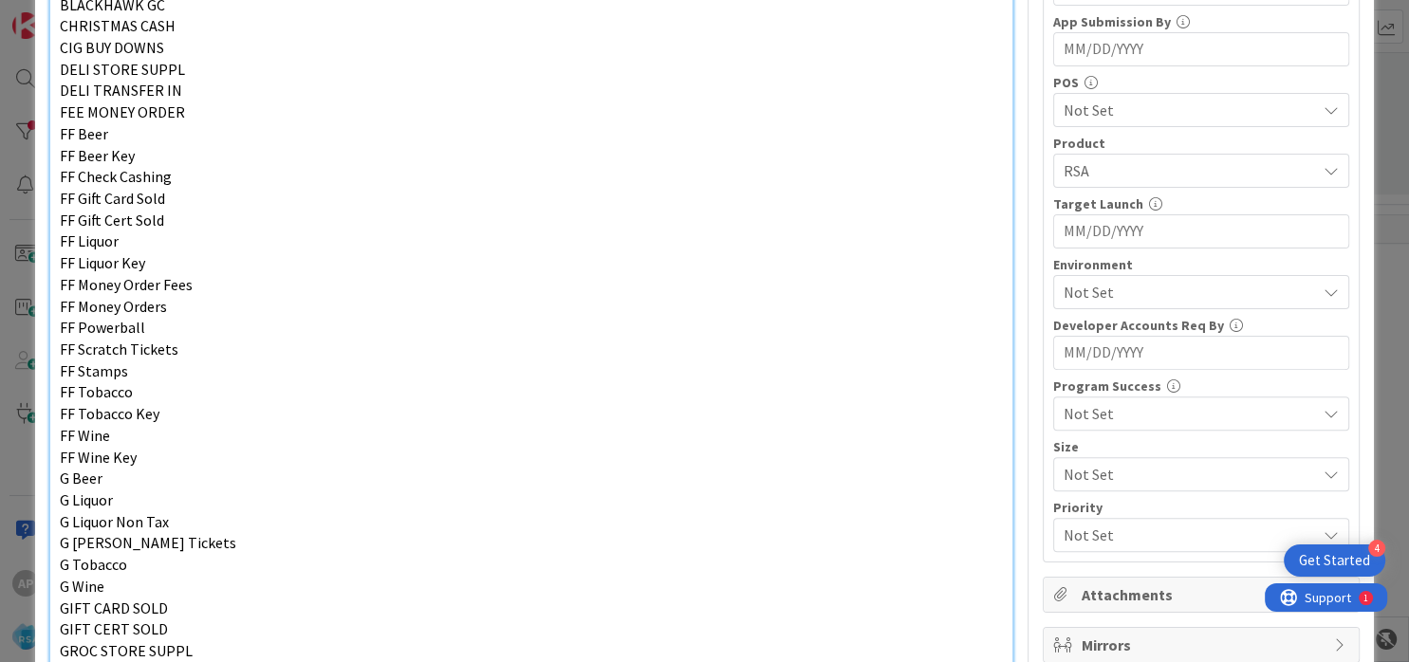
click at [1093, 297] on span "Not Set" at bounding box center [1189, 292] width 252 height 23
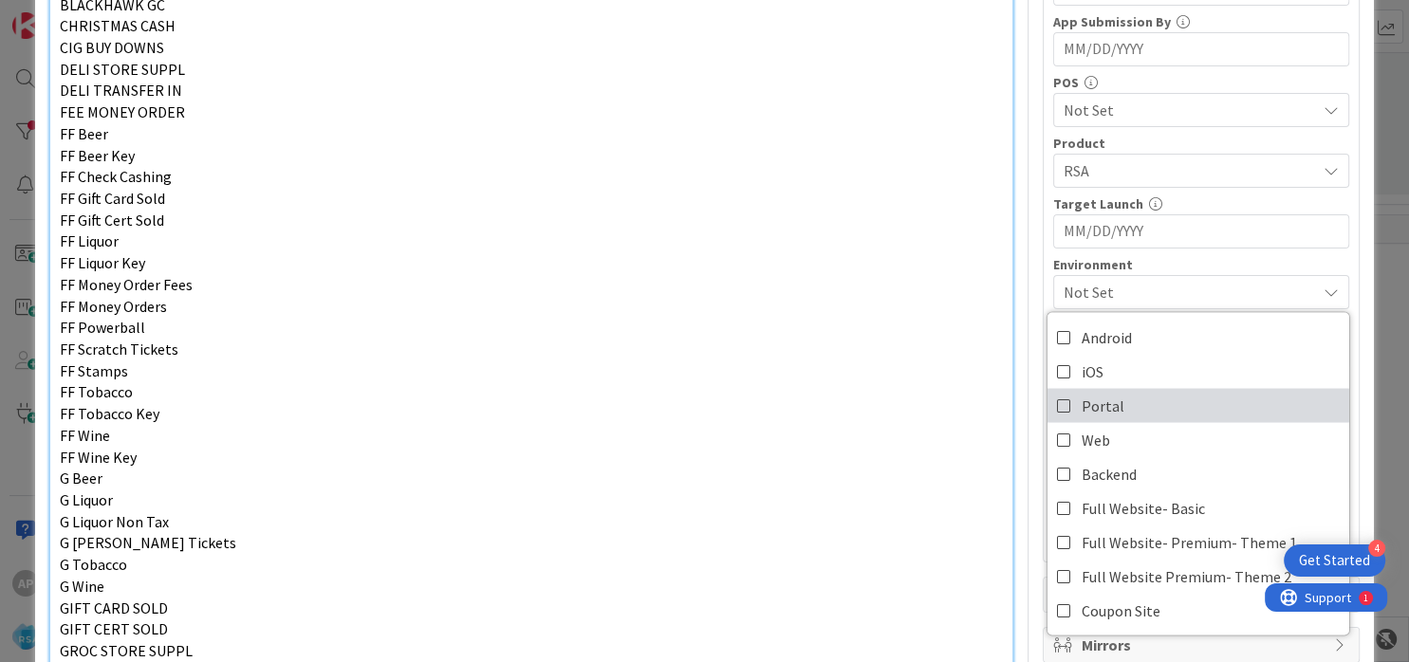
click at [1091, 408] on span "Portal" at bounding box center [1102, 405] width 43 height 28
click at [879, 393] on p "FF Tobacco" at bounding box center [531, 392] width 943 height 22
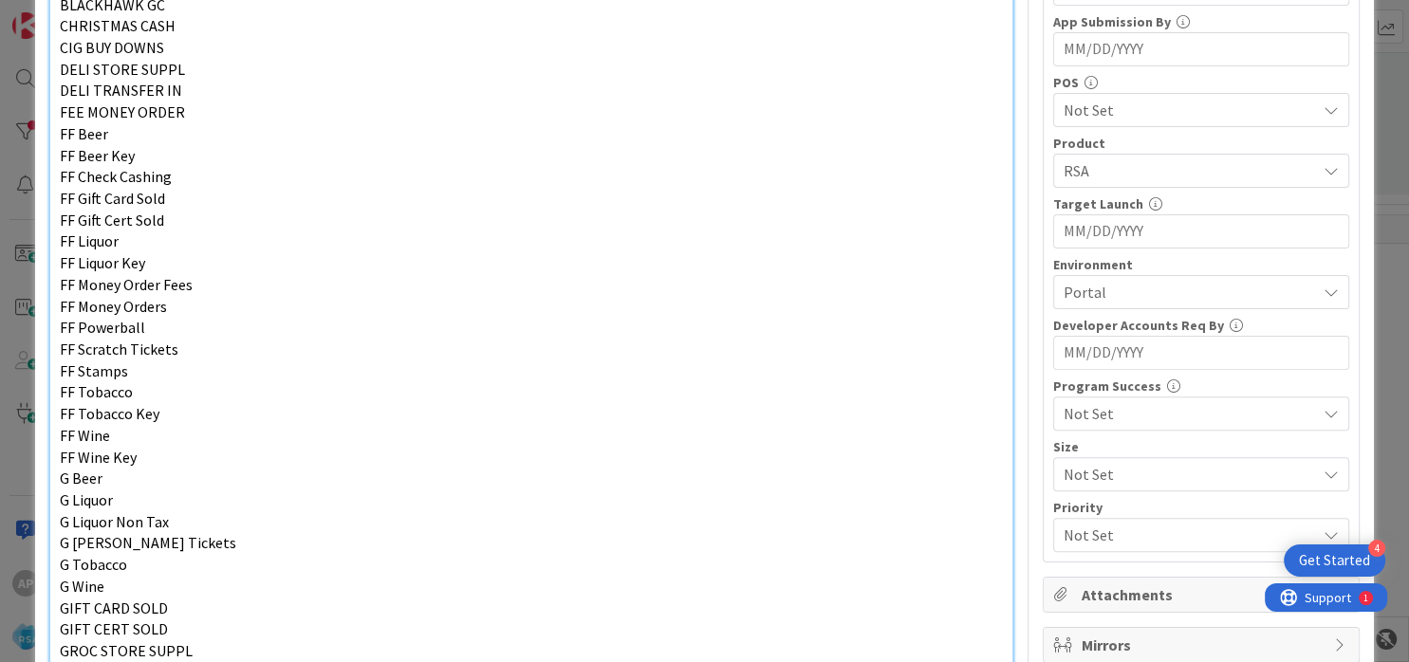
scroll to position [0, 0]
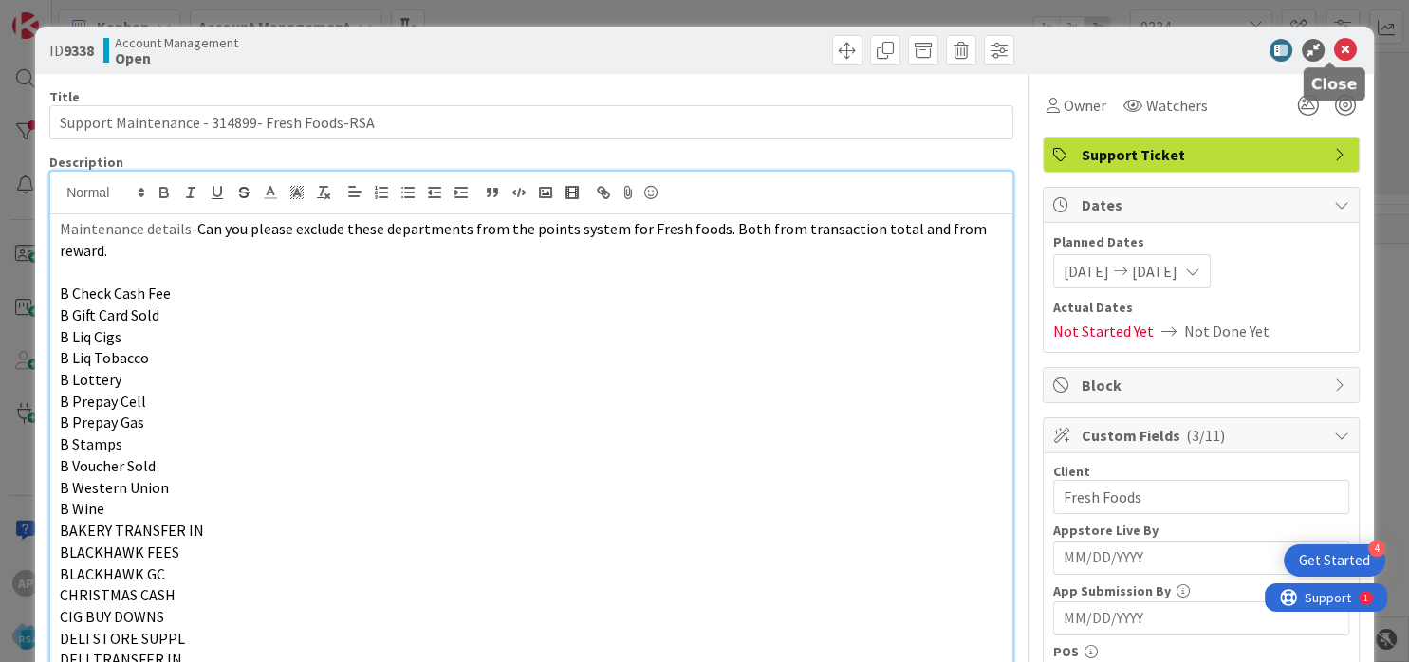
click at [1334, 47] on icon at bounding box center [1345, 50] width 23 height 23
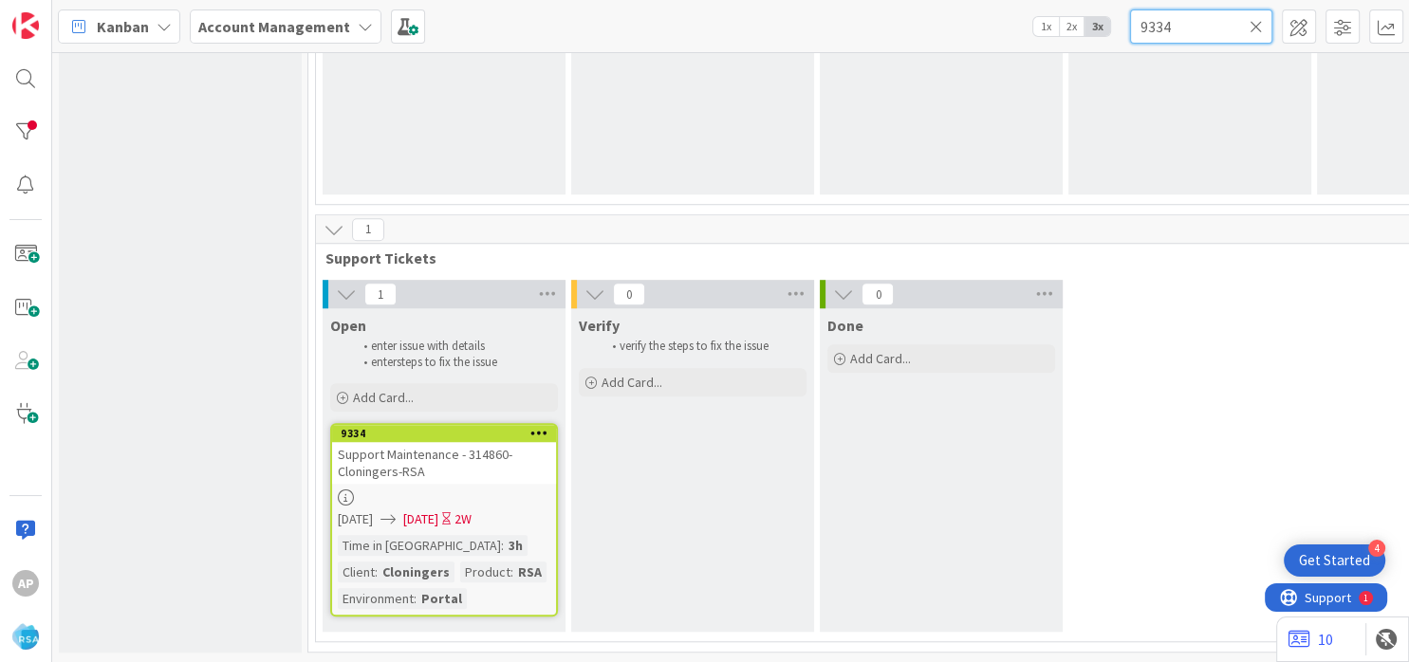
click at [1265, 21] on input "9334" at bounding box center [1201, 26] width 142 height 34
click at [1245, 27] on input "9334" at bounding box center [1201, 26] width 142 height 34
click at [1252, 27] on icon at bounding box center [1255, 26] width 13 height 17
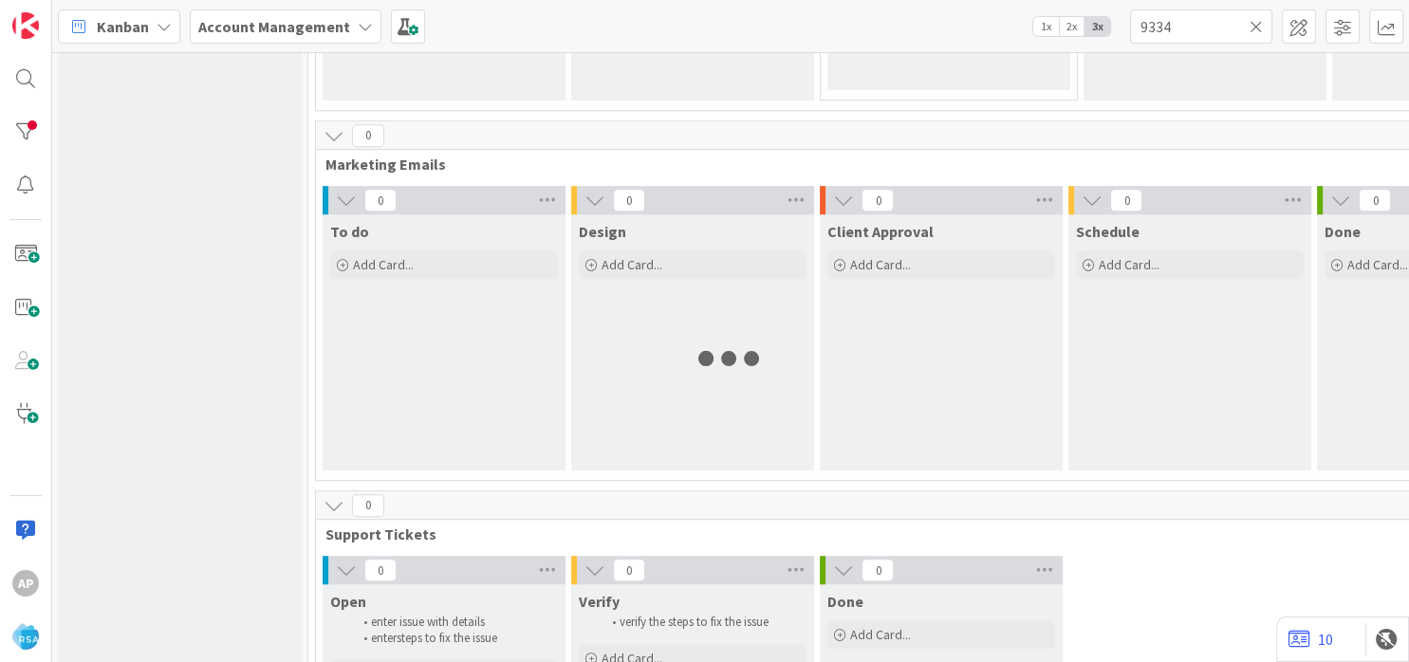
scroll to position [1431, 0]
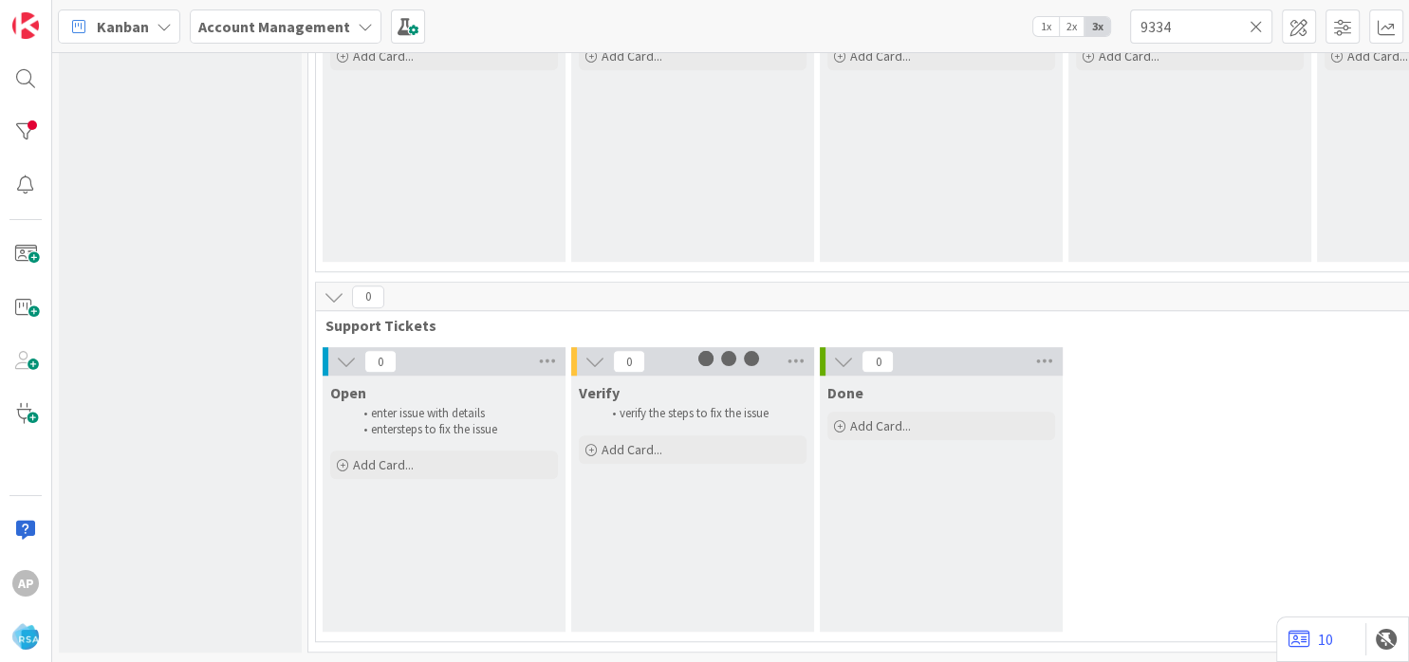
click at [1254, 21] on icon at bounding box center [1255, 26] width 13 height 17
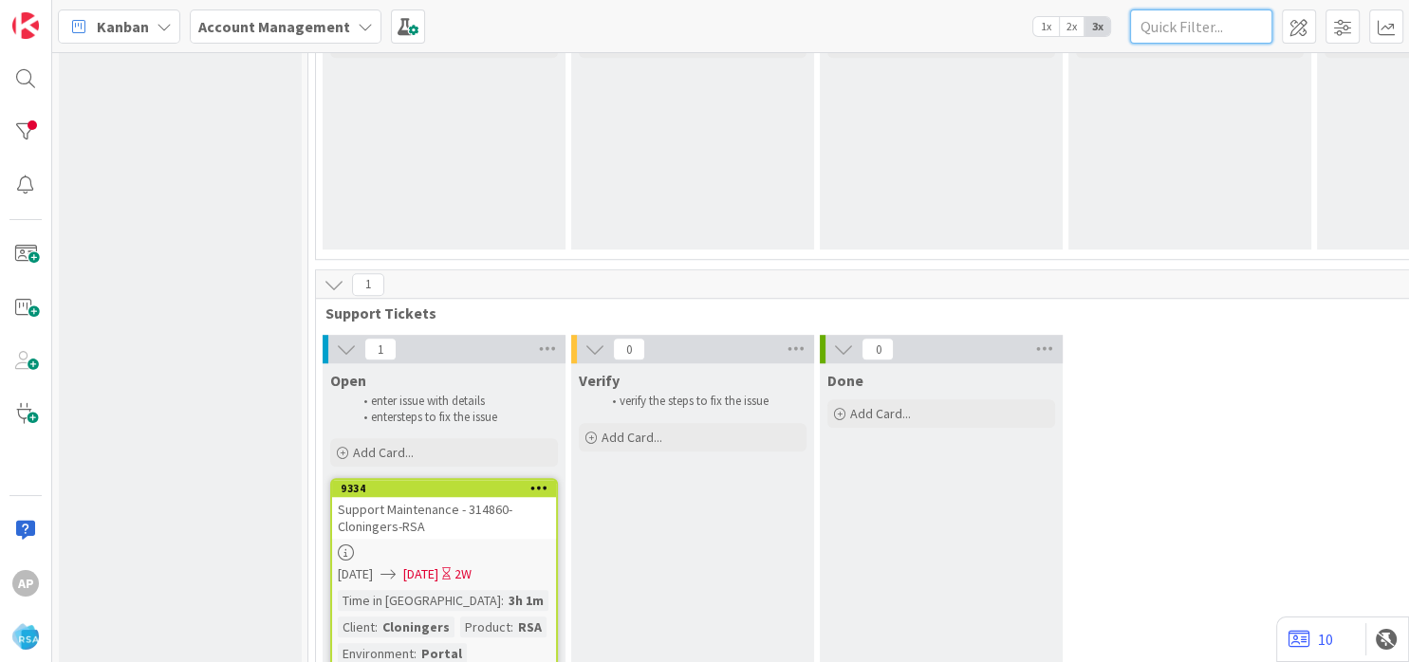
click at [1189, 28] on input "text" at bounding box center [1201, 26] width 142 height 34
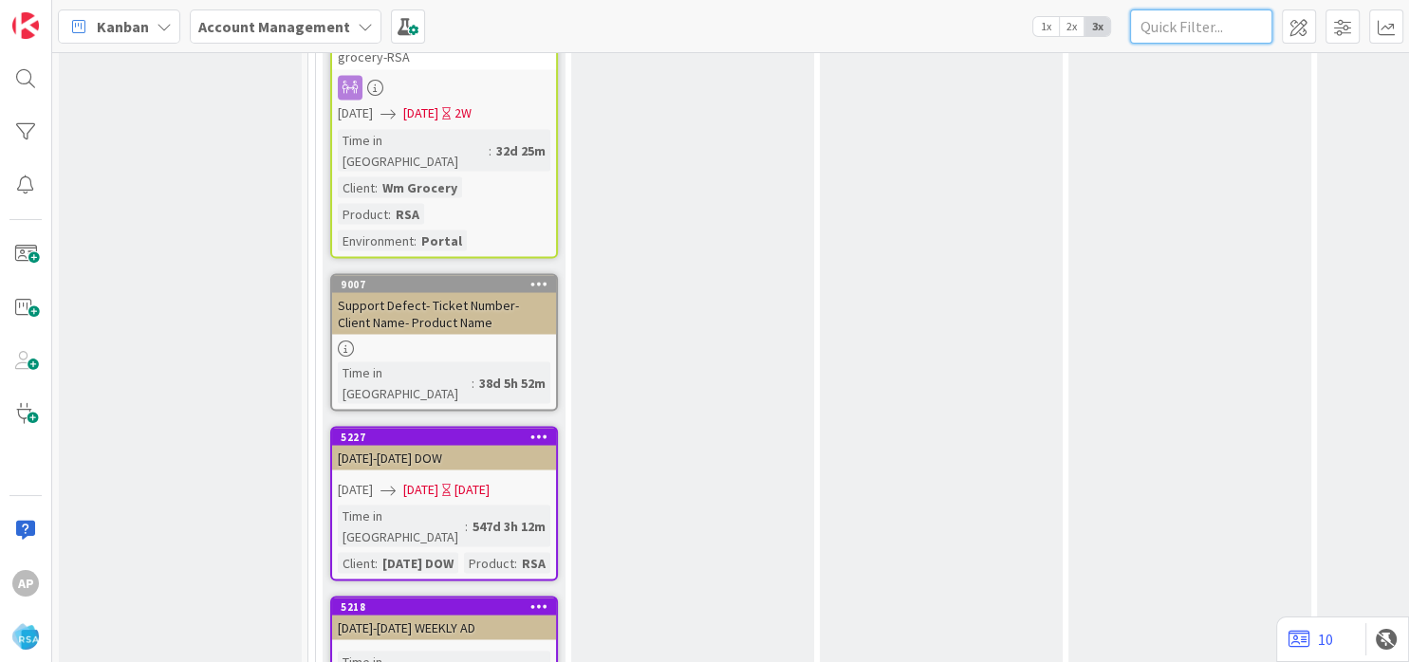
scroll to position [3660, 0]
